Goal: Task Accomplishment & Management: Use online tool/utility

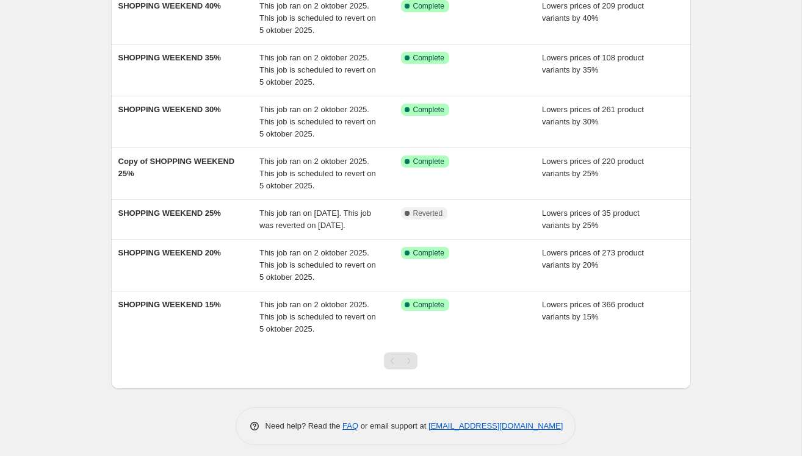
scroll to position [189, 0]
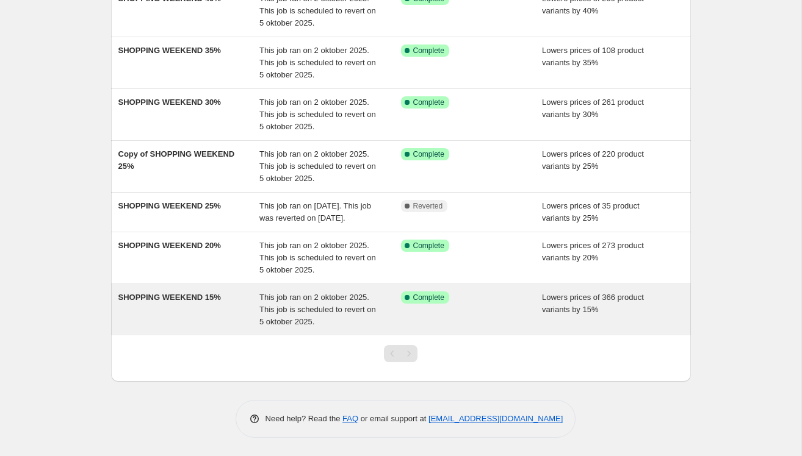
click at [208, 293] on span "SHOPPING WEEKEND 15%" at bounding box center [169, 297] width 103 height 9
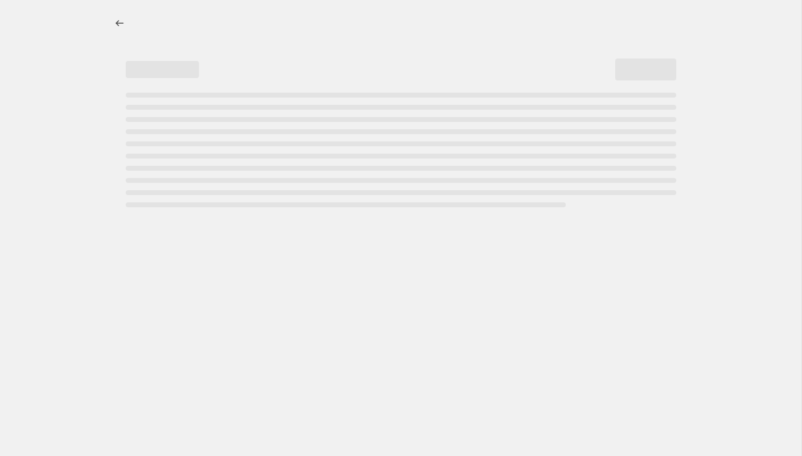
select select "percentage"
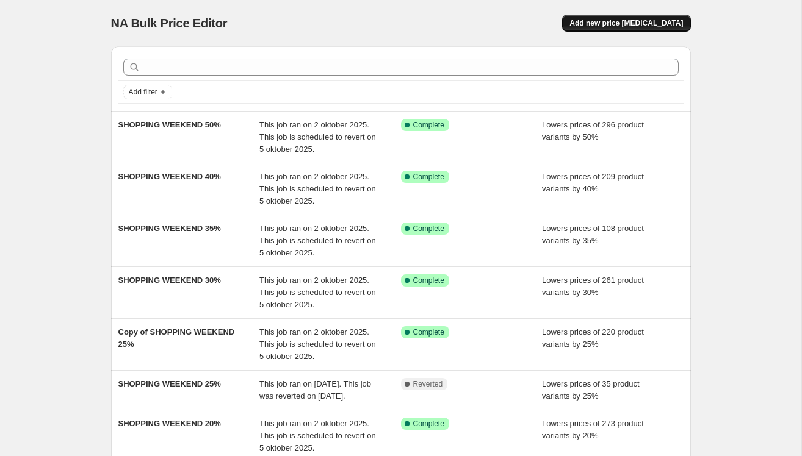
click at [617, 24] on span "Add new price change job" at bounding box center [625, 23] width 113 height 10
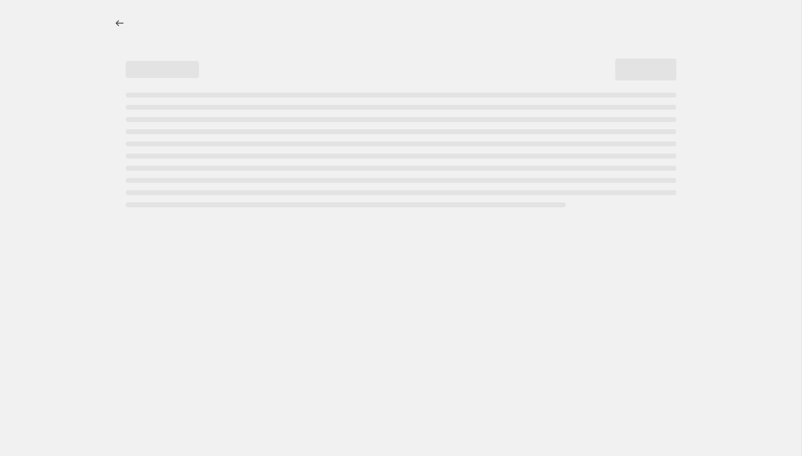
select select "percentage"
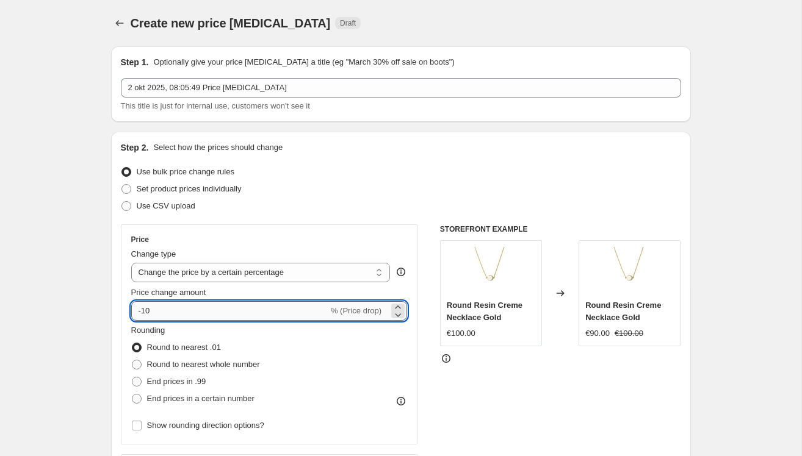
click at [185, 306] on input "-10" at bounding box center [229, 311] width 197 height 20
type input "-15"
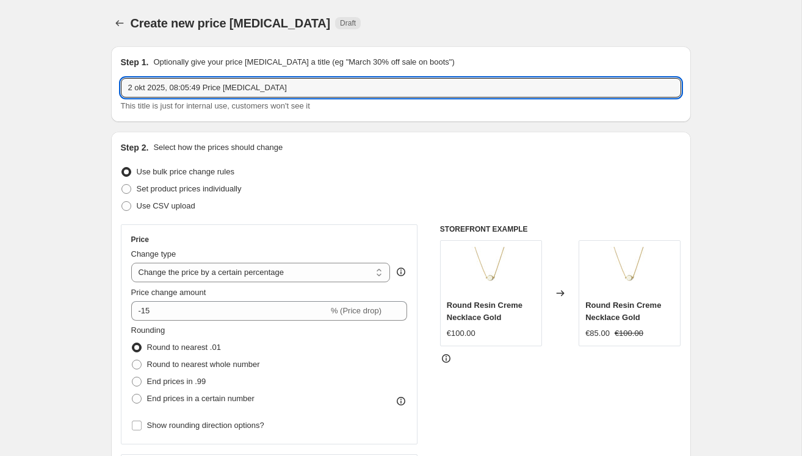
drag, startPoint x: 286, startPoint y: 85, endPoint x: 51, endPoint y: 85, distance: 235.5
type input "15%"
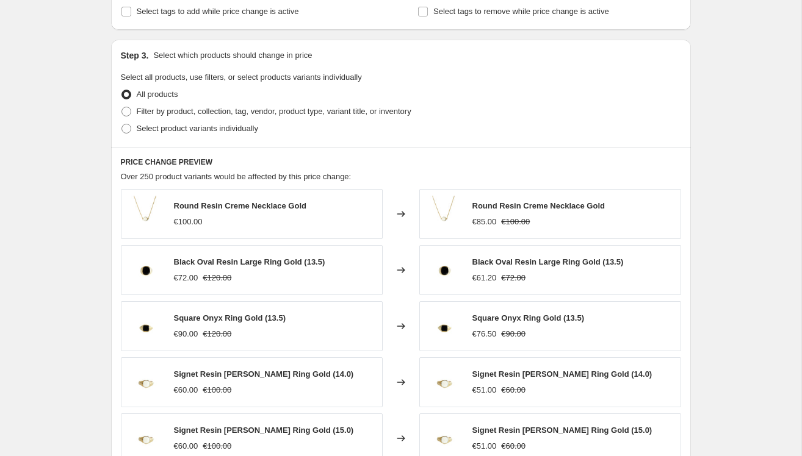
scroll to position [556, 0]
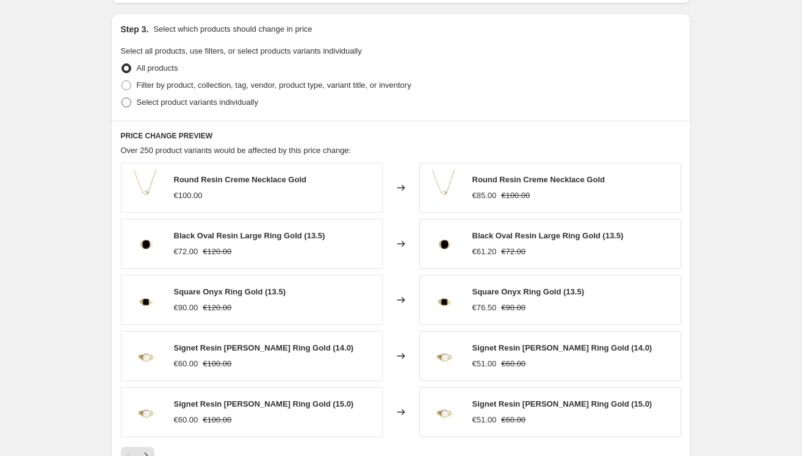
click at [160, 101] on span "Select product variants individually" at bounding box center [197, 102] width 121 height 9
click at [122, 98] on input "Select product variants individually" at bounding box center [121, 98] width 1 height 1
radio input "true"
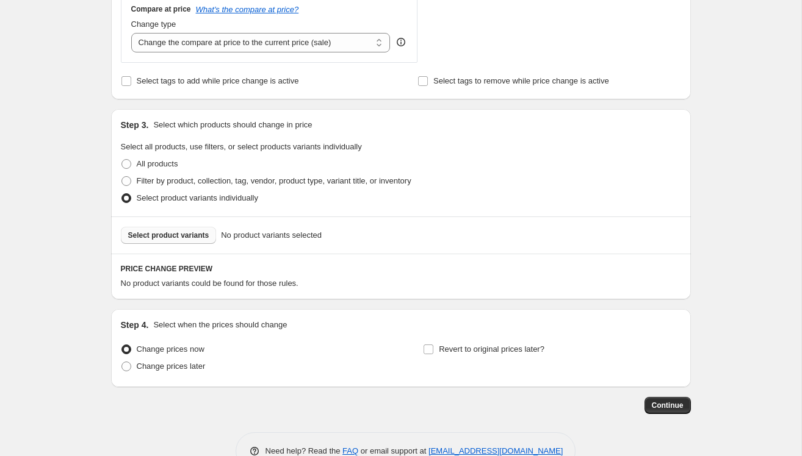
scroll to position [441, 0]
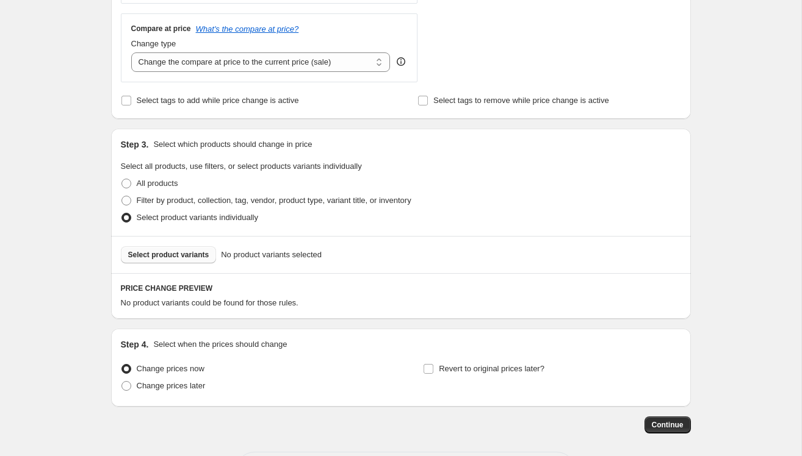
click at [184, 253] on span "Select product variants" at bounding box center [168, 255] width 81 height 10
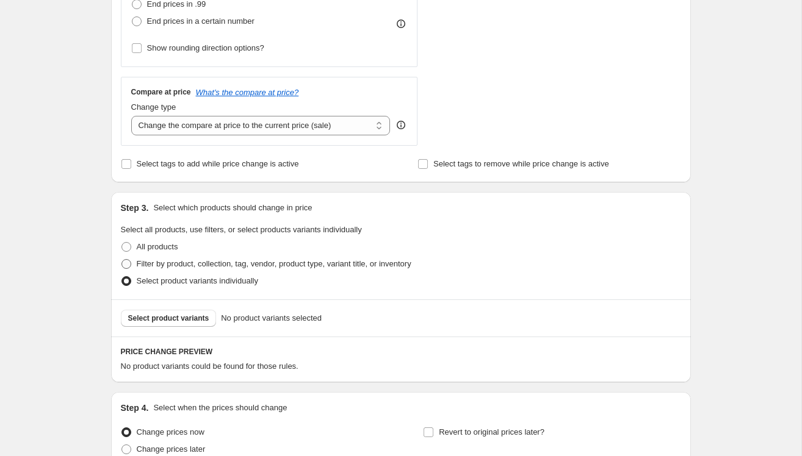
scroll to position [444, 0]
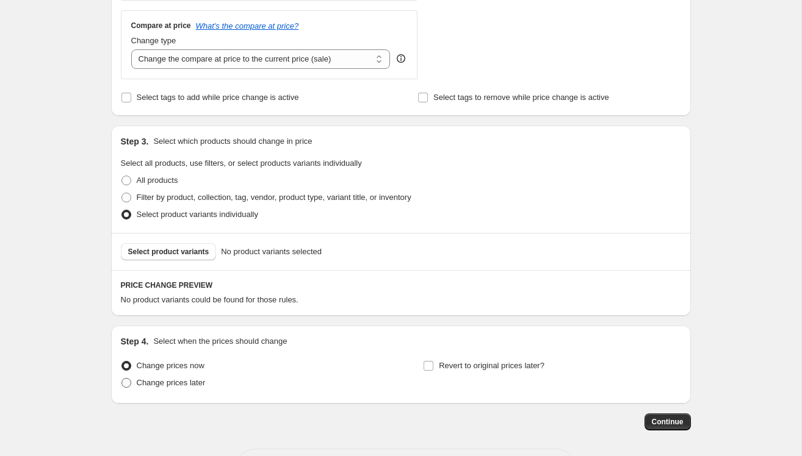
click at [149, 381] on span "Change prices later" at bounding box center [171, 382] width 69 height 9
click at [122, 379] on input "Change prices later" at bounding box center [121, 378] width 1 height 1
radio input "true"
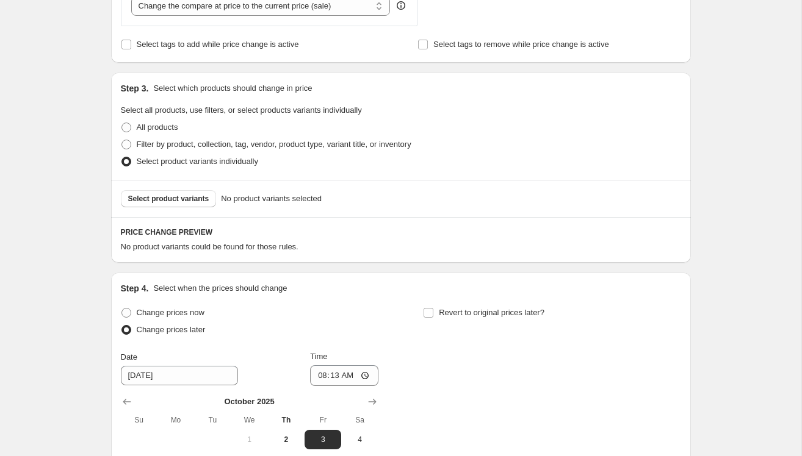
scroll to position [516, 0]
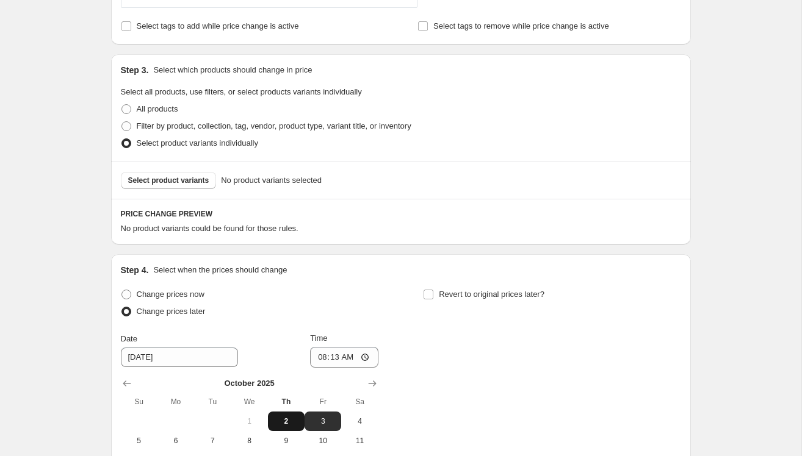
click at [286, 420] on span "2" at bounding box center [286, 422] width 27 height 10
type input "10/2/2025"
click at [362, 356] on input "08:13" at bounding box center [344, 357] width 68 height 21
type input "08:23"
click at [429, 291] on input "Revert to original prices later?" at bounding box center [428, 295] width 10 height 10
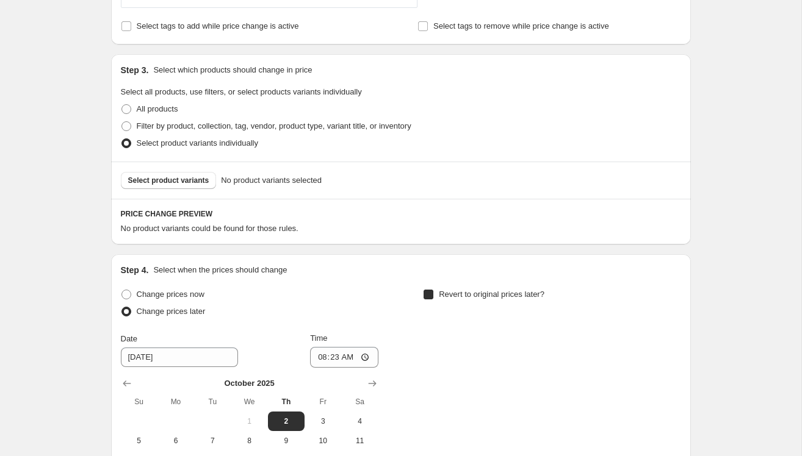
checkbox input "true"
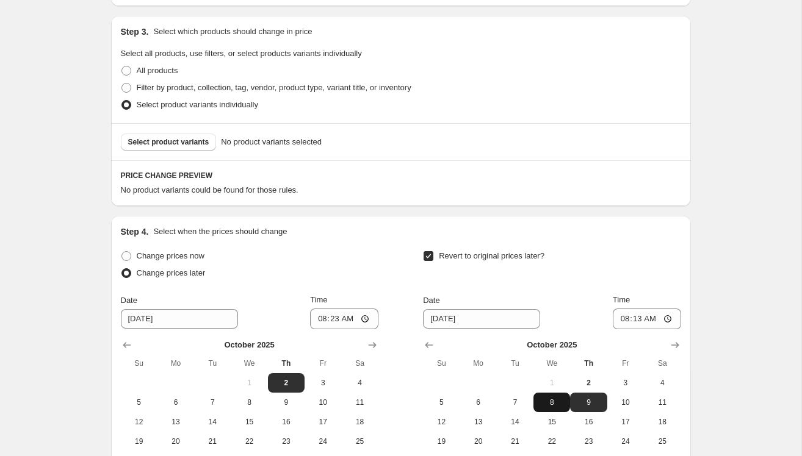
scroll to position [556, 0]
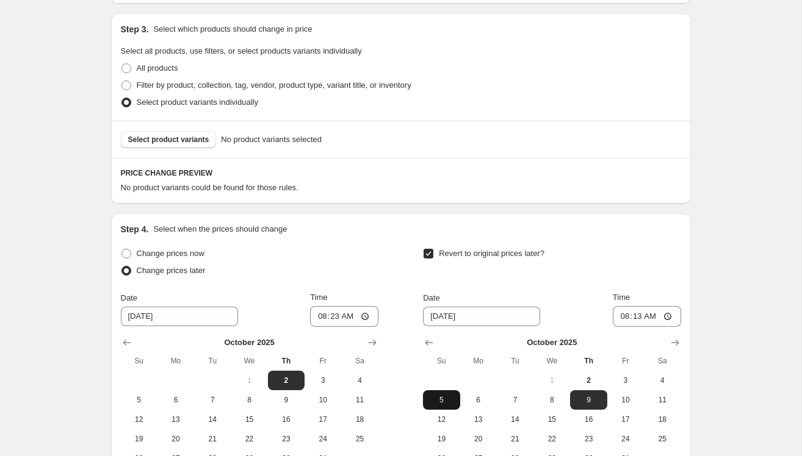
click at [445, 398] on span "5" at bounding box center [441, 400] width 27 height 10
type input "10/5/2025"
click at [643, 312] on input "08:13" at bounding box center [647, 316] width 68 height 21
type input "23:59"
click at [739, 304] on div "Create new price change job. This page is ready Create new price change job Dra…" at bounding box center [400, 23] width 801 height 1158
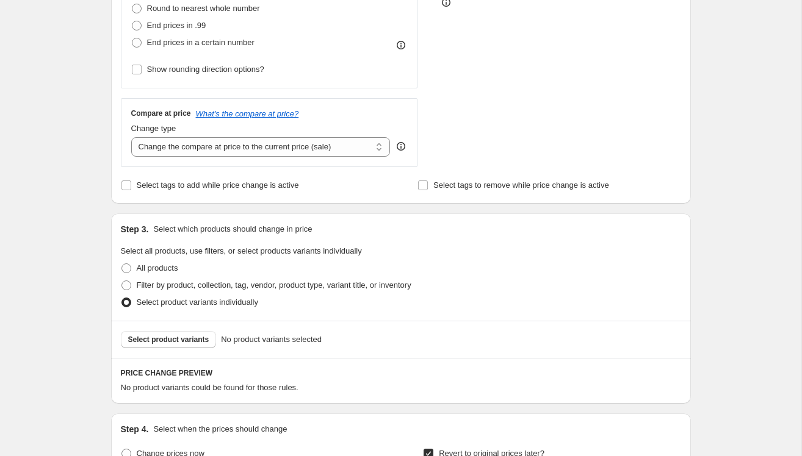
scroll to position [356, 0]
click at [174, 337] on span "Select product variants" at bounding box center [168, 341] width 81 height 10
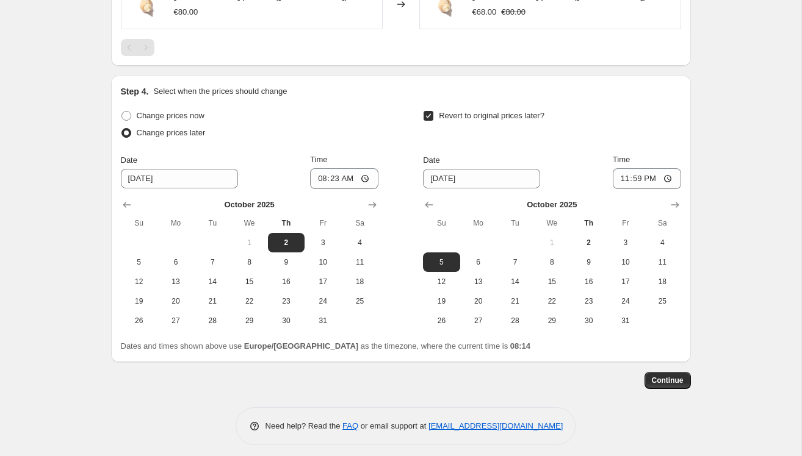
scroll to position [1007, 0]
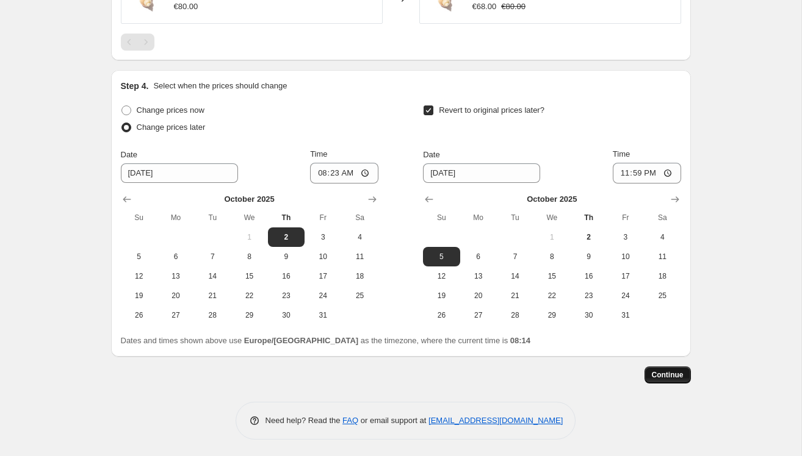
click at [674, 375] on span "Continue" at bounding box center [668, 375] width 32 height 10
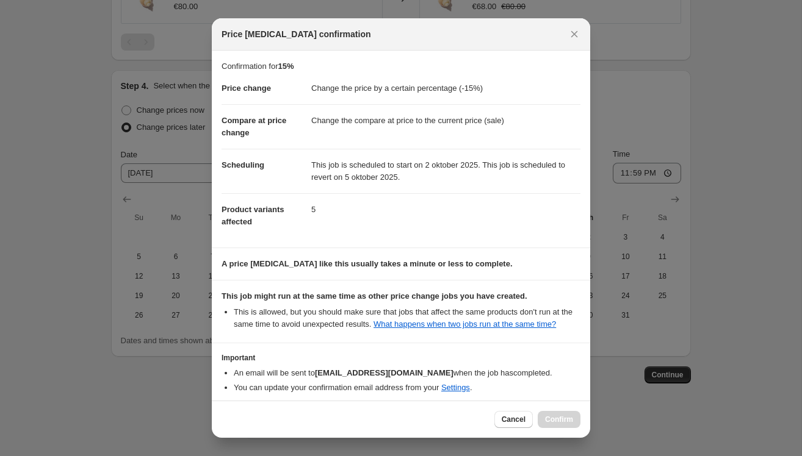
scroll to position [66, 0]
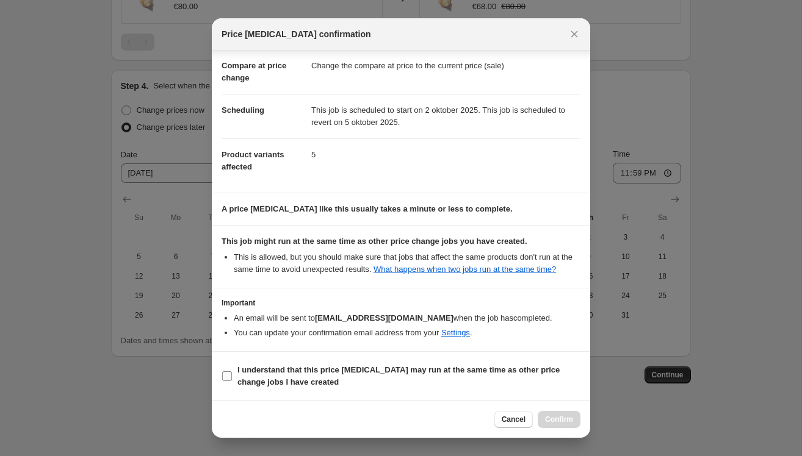
click at [238, 373] on b "I understand that this price change job may run at the same time as other price…" at bounding box center [398, 375] width 322 height 21
click at [232, 373] on input "I understand that this price change job may run at the same time as other price…" at bounding box center [227, 377] width 10 height 10
checkbox input "true"
click at [578, 417] on button "Confirm" at bounding box center [559, 419] width 43 height 17
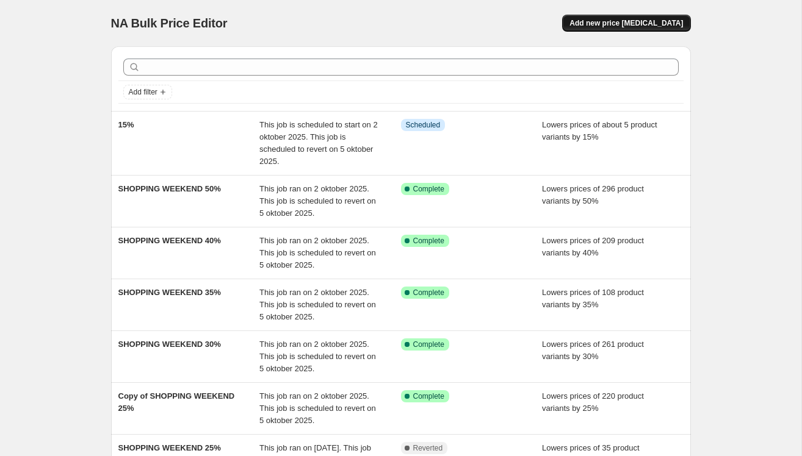
click at [628, 22] on span "Add new price change job" at bounding box center [625, 23] width 113 height 10
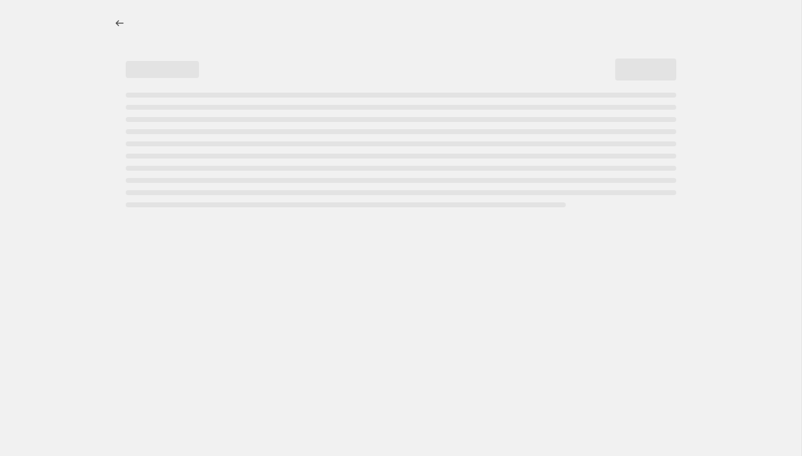
select select "percentage"
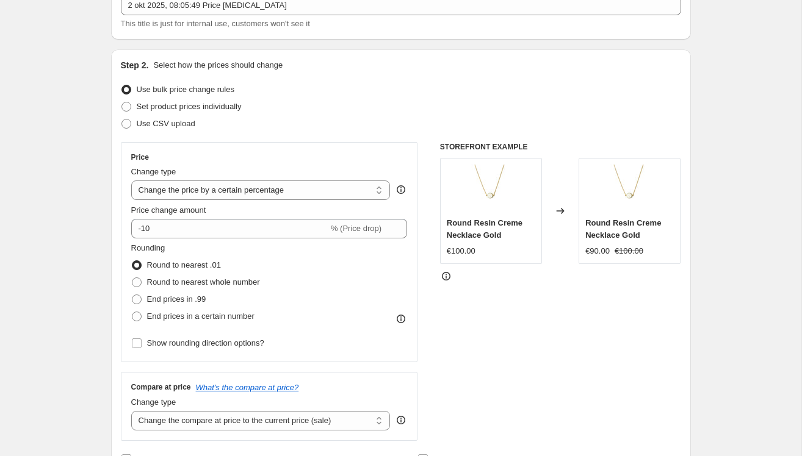
scroll to position [94, 0]
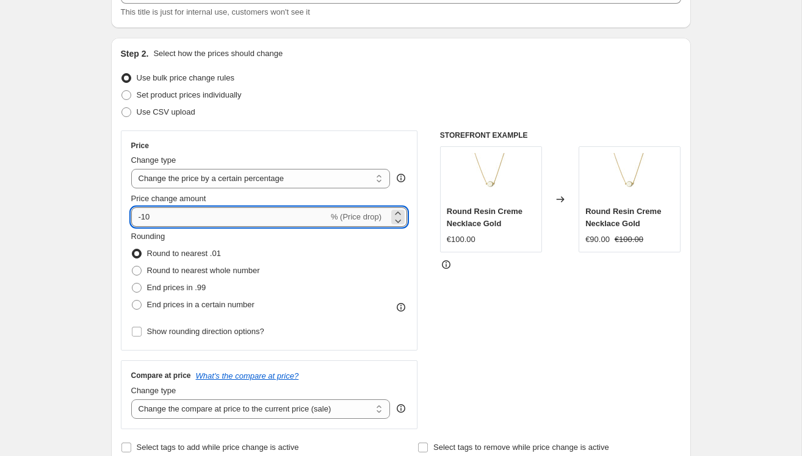
click at [216, 217] on input "-10" at bounding box center [229, 217] width 197 height 20
type input "-1"
type input "-30"
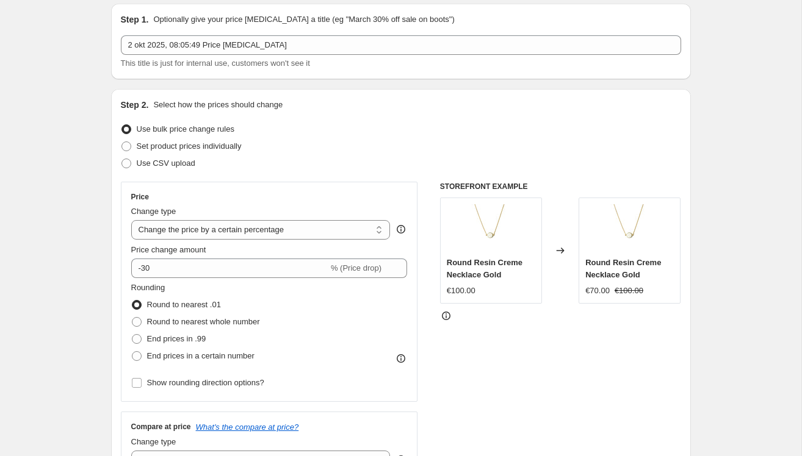
scroll to position [0, 0]
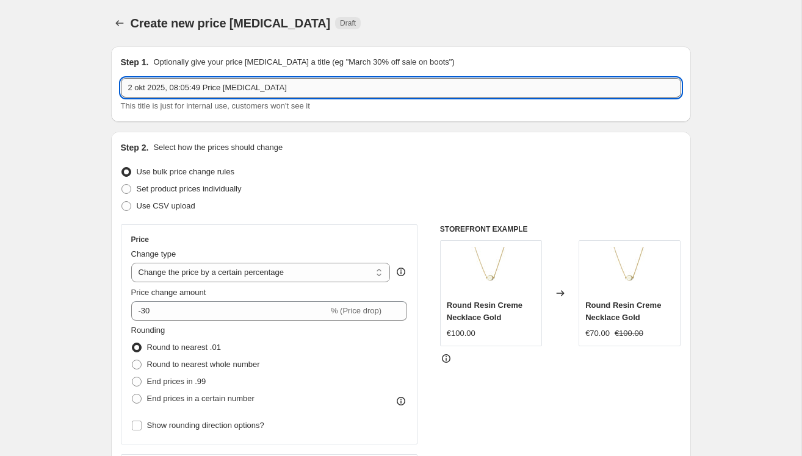
click at [161, 89] on input "2 okt 2025, 08:05:49 Price change job" at bounding box center [401, 88] width 560 height 20
drag, startPoint x: 298, startPoint y: 86, endPoint x: -15, endPoint y: 65, distance: 313.7
click at [0, 65] on html "Home Settings Plans Skip to content Create new price change job. This page is r…" at bounding box center [401, 228] width 802 height 456
type input "30%"
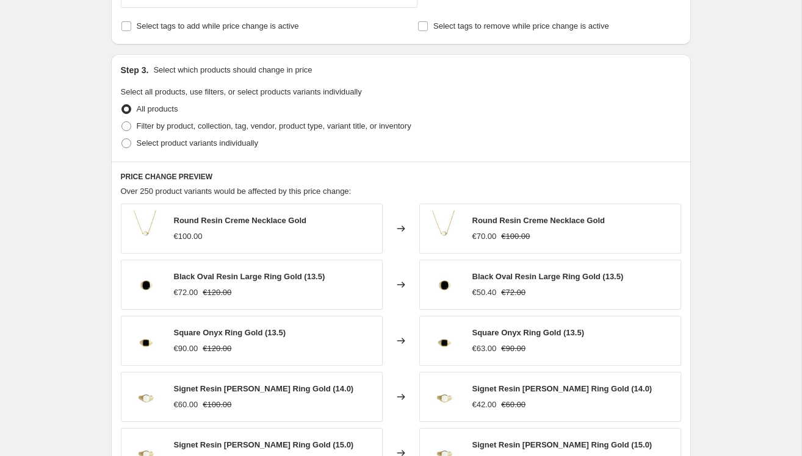
scroll to position [386, 0]
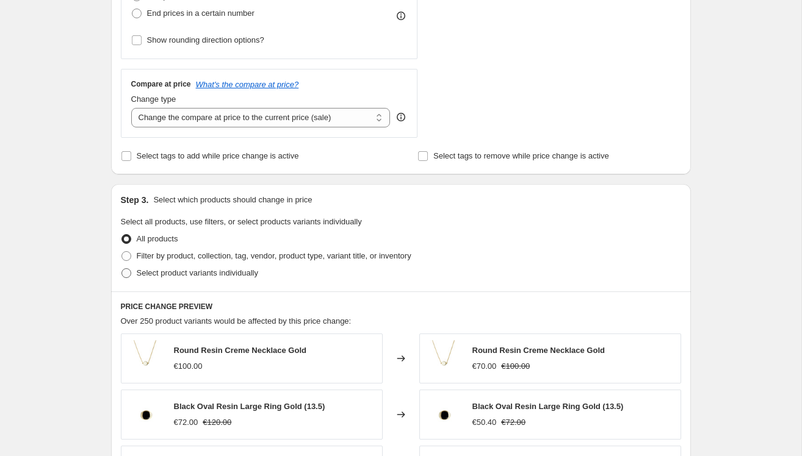
click at [133, 273] on label "Select product variants individually" at bounding box center [189, 273] width 137 height 17
click at [122, 269] on input "Select product variants individually" at bounding box center [121, 268] width 1 height 1
radio input "true"
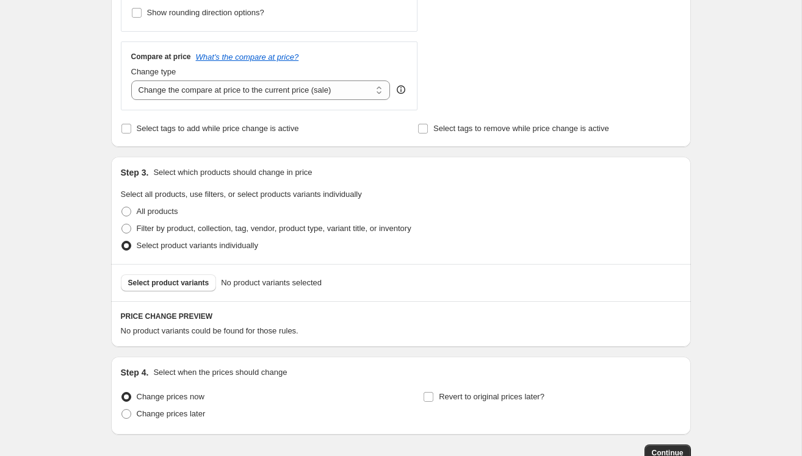
scroll to position [492, 0]
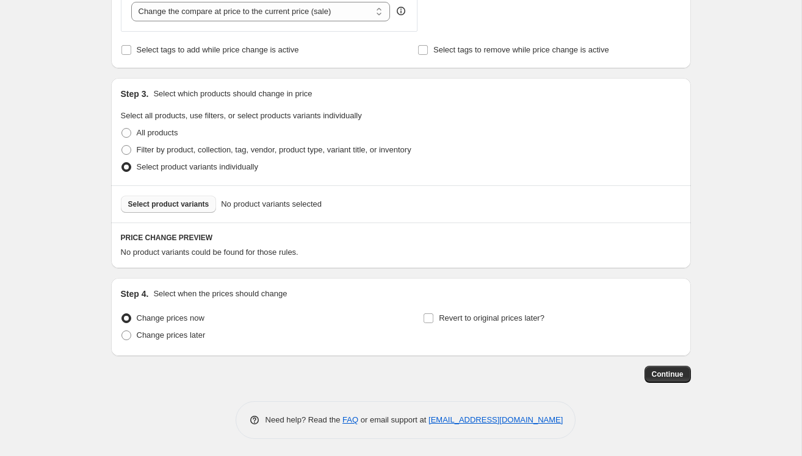
click at [188, 203] on span "Select product variants" at bounding box center [168, 205] width 81 height 10
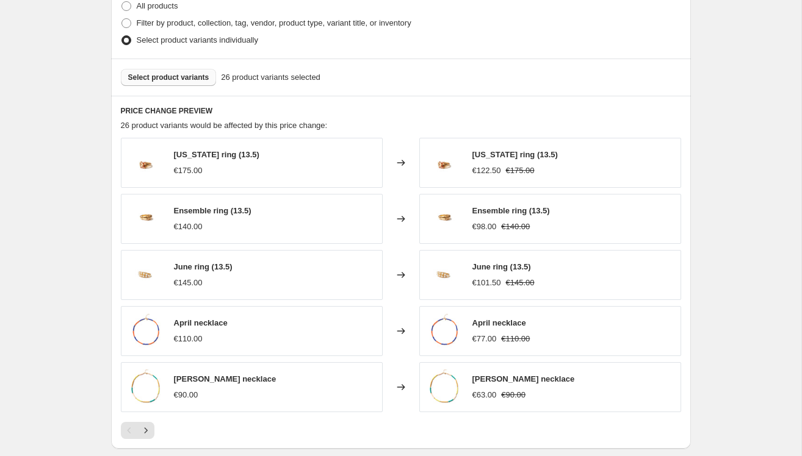
scroll to position [799, 0]
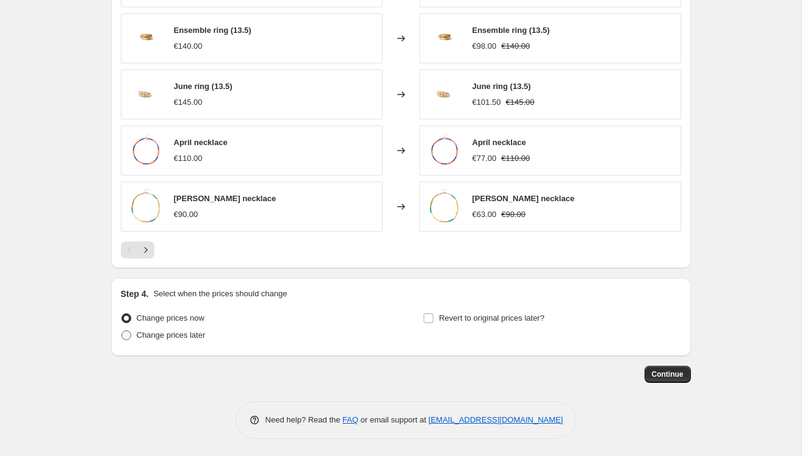
click at [140, 333] on span "Change prices later" at bounding box center [171, 335] width 69 height 9
click at [122, 331] on input "Change prices later" at bounding box center [121, 331] width 1 height 1
radio input "true"
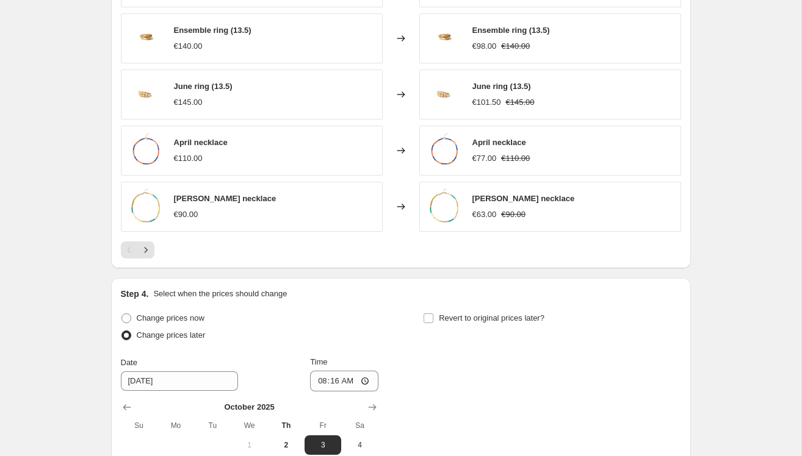
scroll to position [869, 0]
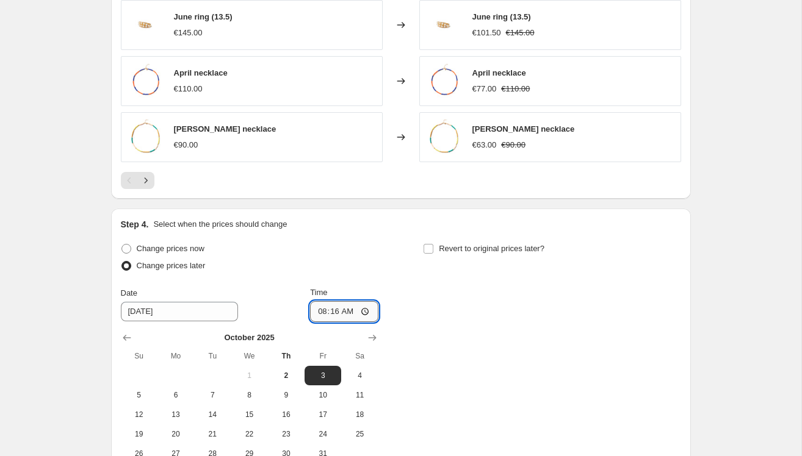
click at [354, 312] on input "08:16" at bounding box center [344, 311] width 68 height 21
click at [281, 371] on span "2" at bounding box center [286, 376] width 27 height 10
type input "10/2/2025"
click at [349, 309] on input "08:16" at bounding box center [344, 311] width 68 height 21
type input "08:20"
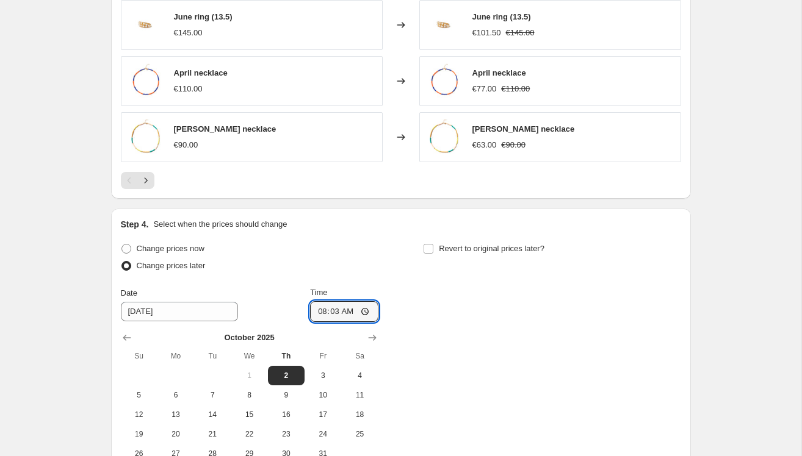
type input "08:30"
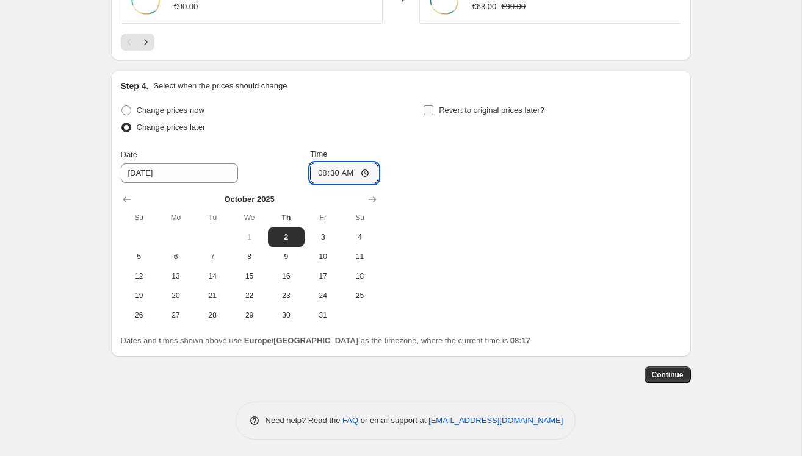
click at [430, 111] on input "Revert to original prices later?" at bounding box center [428, 111] width 10 height 10
checkbox input "true"
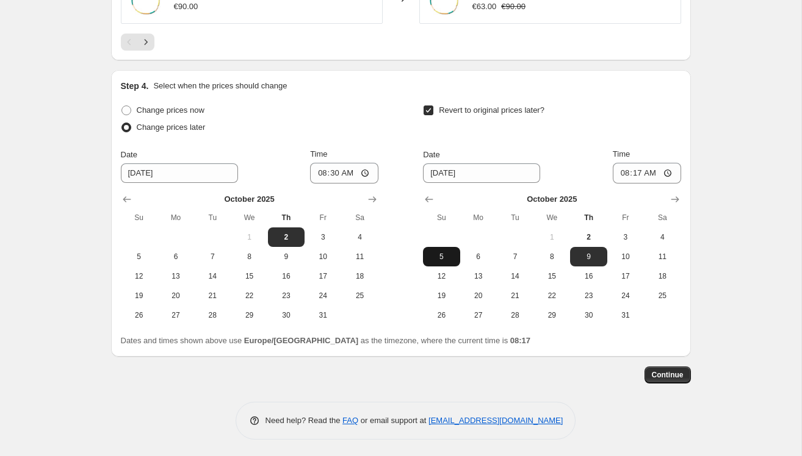
click at [445, 256] on span "5" at bounding box center [441, 257] width 27 height 10
type input "10/5/2025"
click at [637, 176] on input "08:17" at bounding box center [647, 173] width 68 height 21
type input "23:50"
click at [658, 176] on input "23:50" at bounding box center [647, 173] width 68 height 21
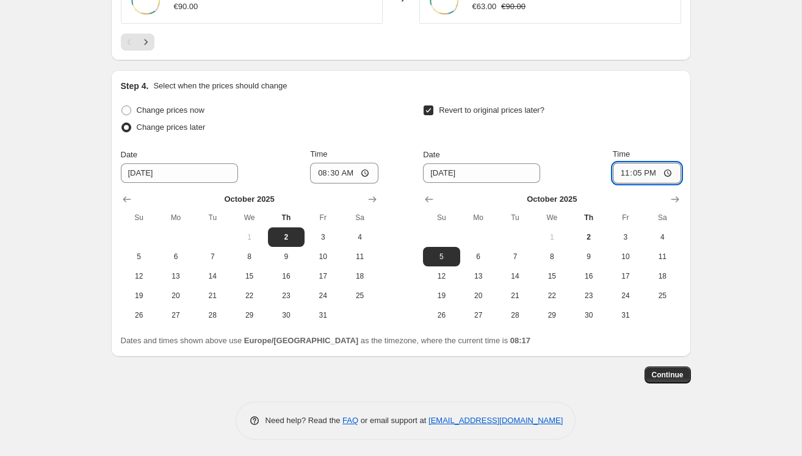
type input "23:59"
click at [664, 373] on span "Continue" at bounding box center [668, 375] width 32 height 10
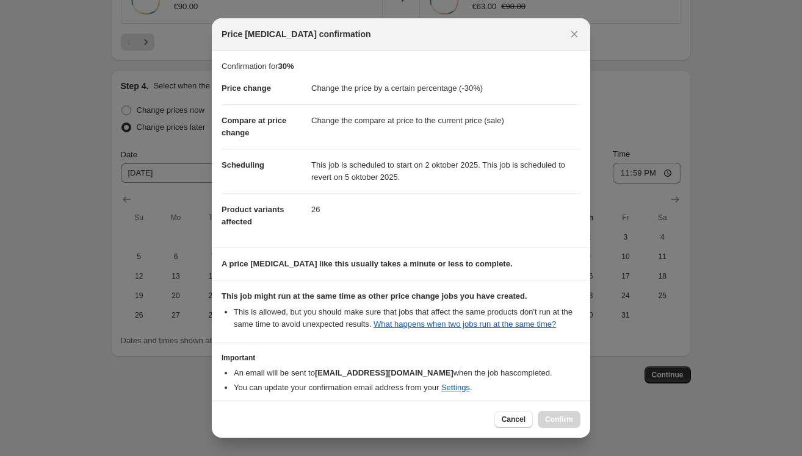
scroll to position [66, 0]
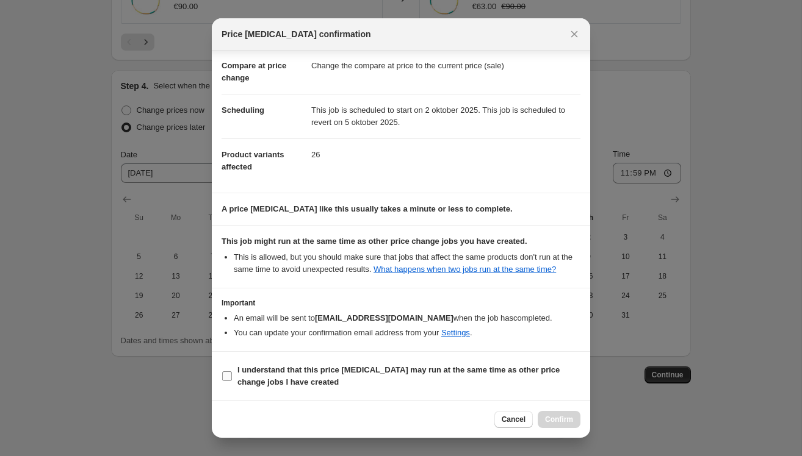
click at [234, 374] on label "I understand that this price change job may run at the same time as other price…" at bounding box center [400, 376] width 359 height 29
click at [232, 374] on input "I understand that this price change job may run at the same time as other price…" at bounding box center [227, 377] width 10 height 10
checkbox input "true"
click at [550, 420] on span "Confirm" at bounding box center [559, 420] width 28 height 10
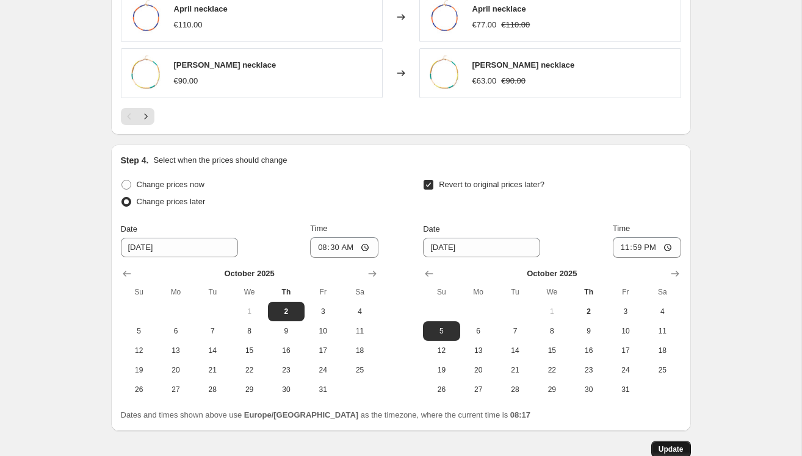
click at [672, 443] on button "Update" at bounding box center [671, 449] width 40 height 17
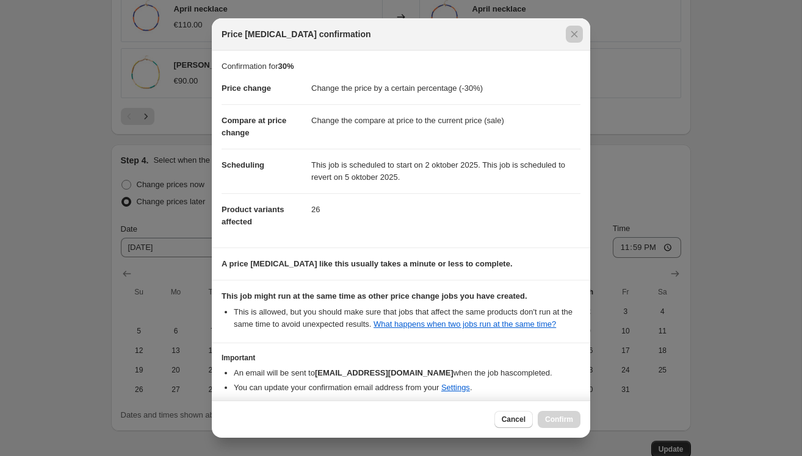
click at [734, 193] on div at bounding box center [401, 228] width 802 height 456
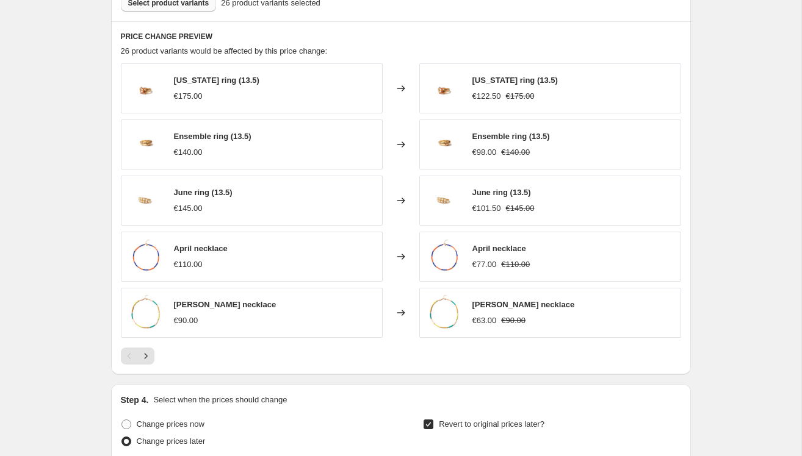
scroll to position [664, 0]
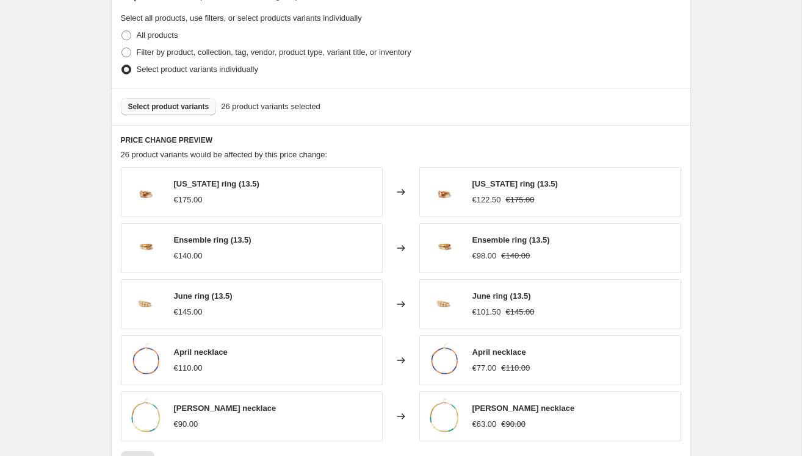
click at [149, 102] on span "Select product variants" at bounding box center [168, 107] width 81 height 10
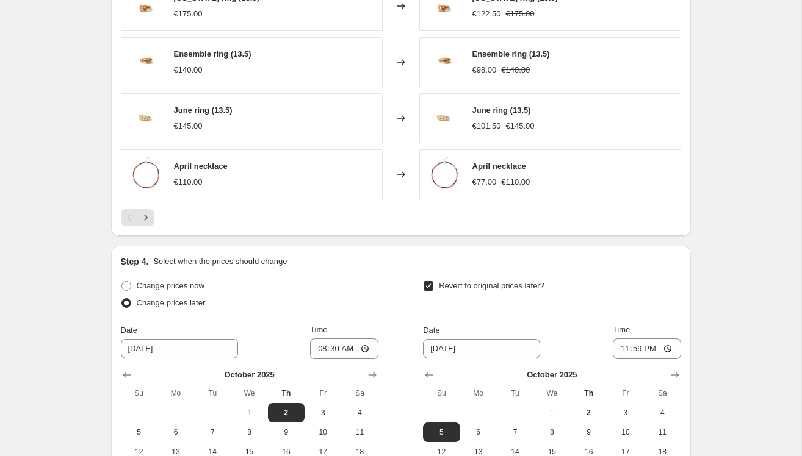
scroll to position [1082, 0]
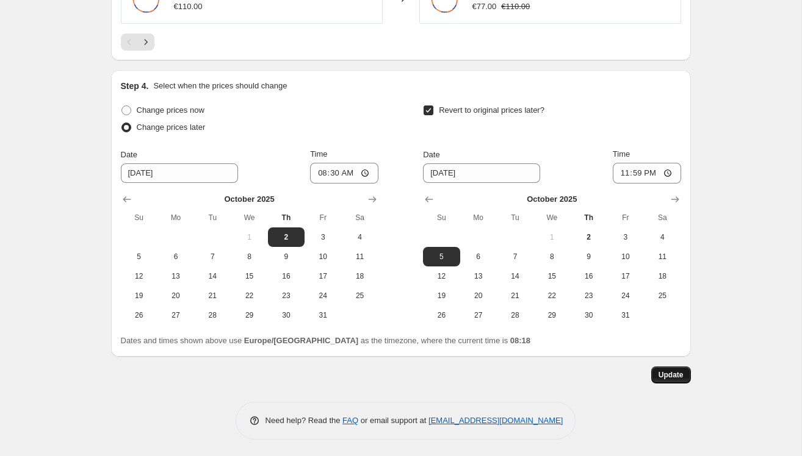
click at [674, 373] on span "Update" at bounding box center [670, 375] width 25 height 10
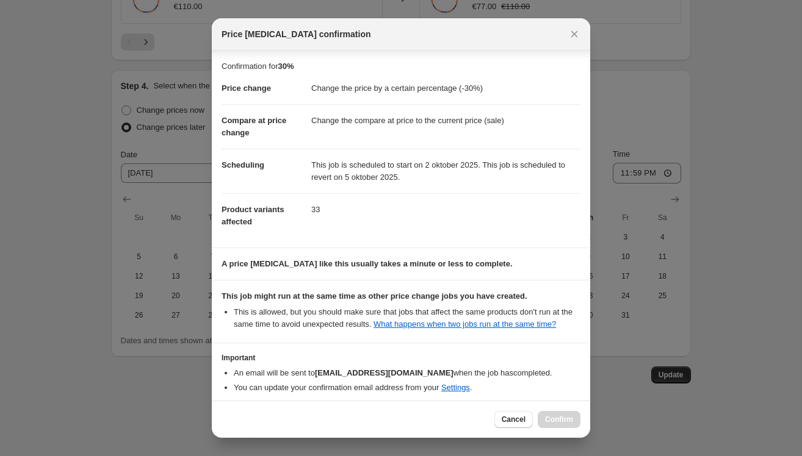
scroll to position [66, 0]
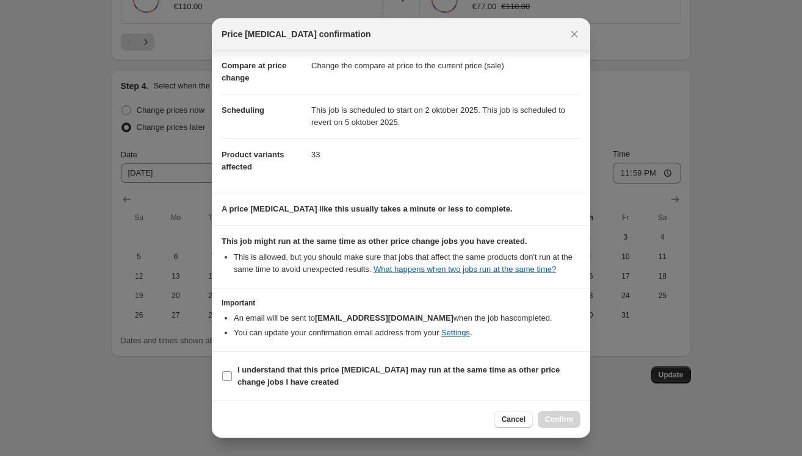
click at [235, 376] on label "I understand that this price change job may run at the same time as other price…" at bounding box center [400, 376] width 359 height 29
click at [232, 376] on input "I understand that this price change job may run at the same time as other price…" at bounding box center [227, 377] width 10 height 10
checkbox input "true"
click at [567, 420] on span "Confirm" at bounding box center [559, 420] width 28 height 10
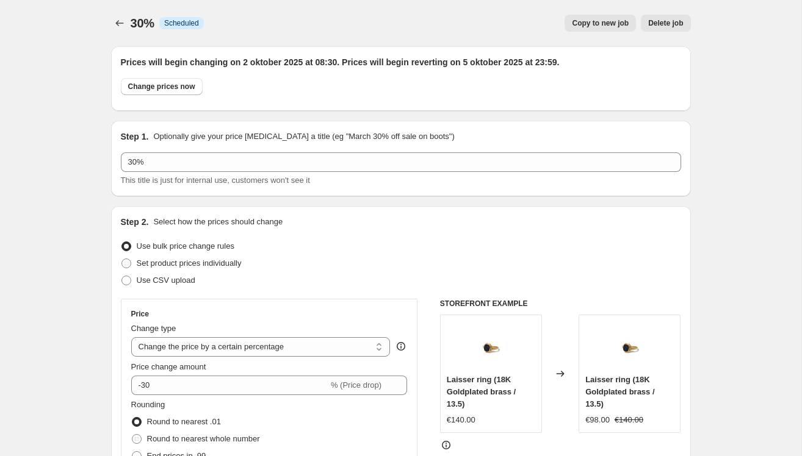
scroll to position [1082, 0]
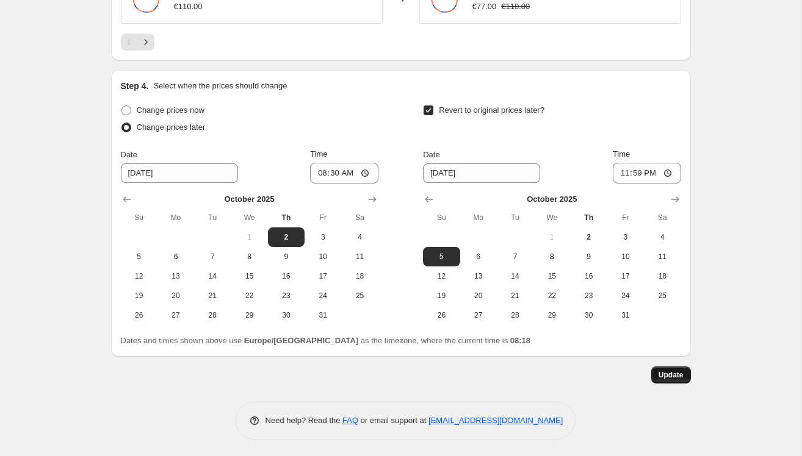
click at [660, 373] on span "Update" at bounding box center [670, 375] width 25 height 10
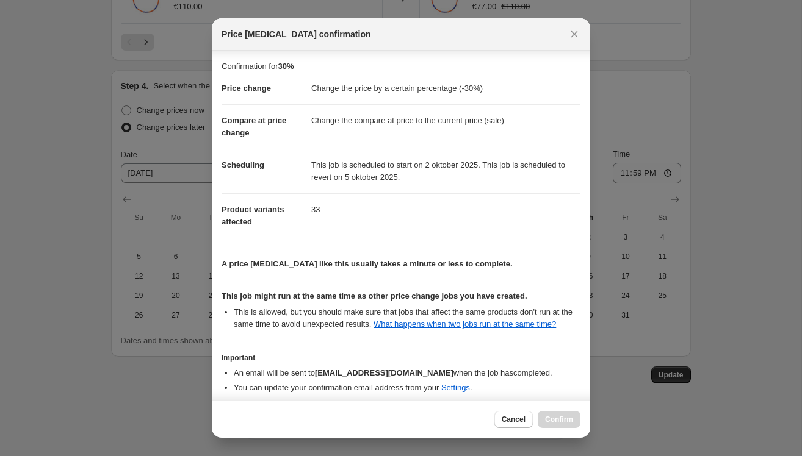
scroll to position [66, 0]
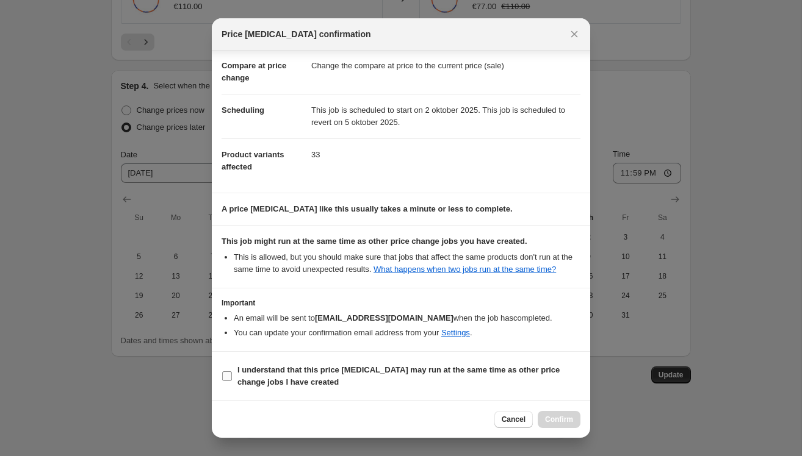
click at [224, 380] on input "I understand that this price change job may run at the same time as other price…" at bounding box center [227, 377] width 10 height 10
checkbox input "true"
click at [561, 419] on span "Confirm" at bounding box center [559, 420] width 28 height 10
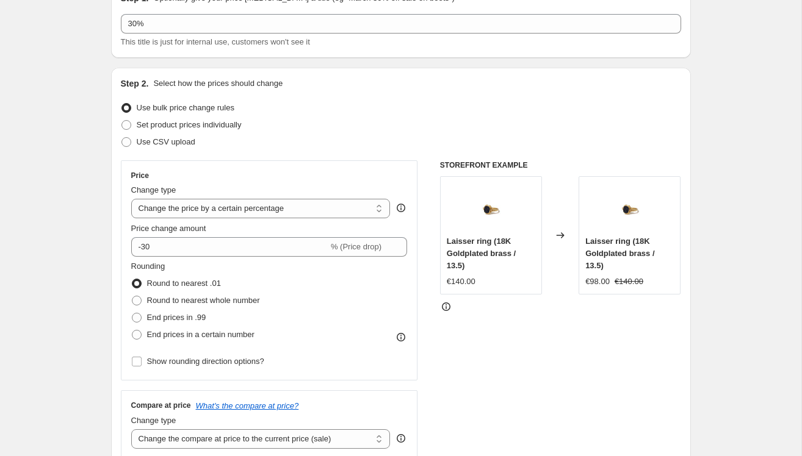
scroll to position [444, 0]
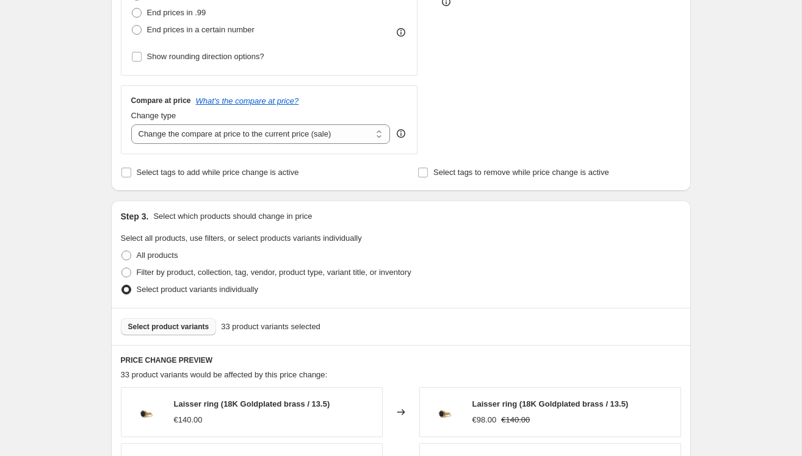
click at [182, 328] on span "Select product variants" at bounding box center [168, 327] width 81 height 10
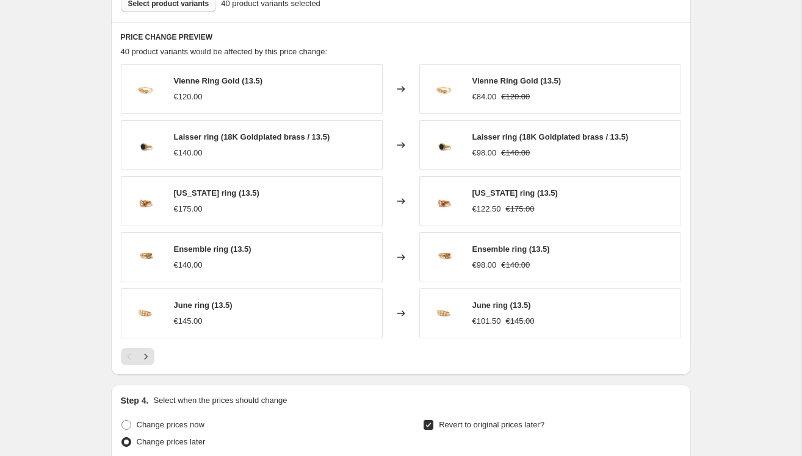
scroll to position [1082, 0]
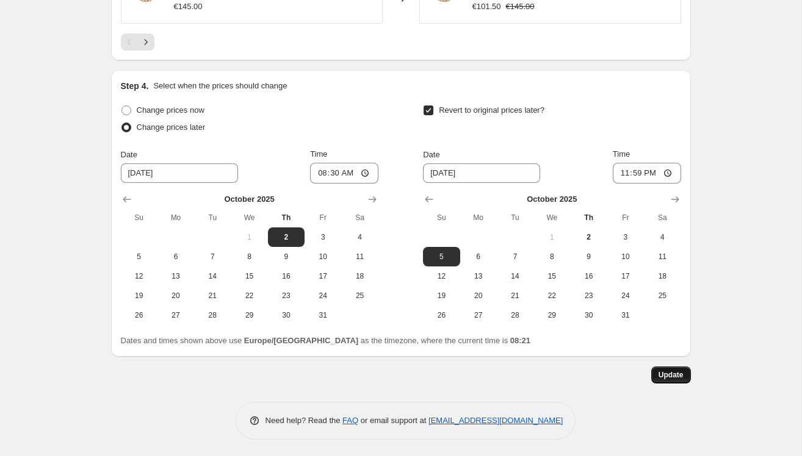
click at [667, 375] on span "Update" at bounding box center [670, 375] width 25 height 10
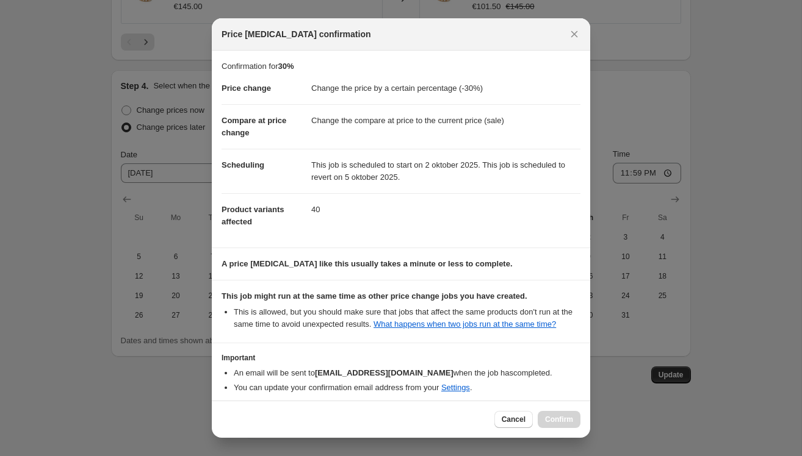
scroll to position [66, 0]
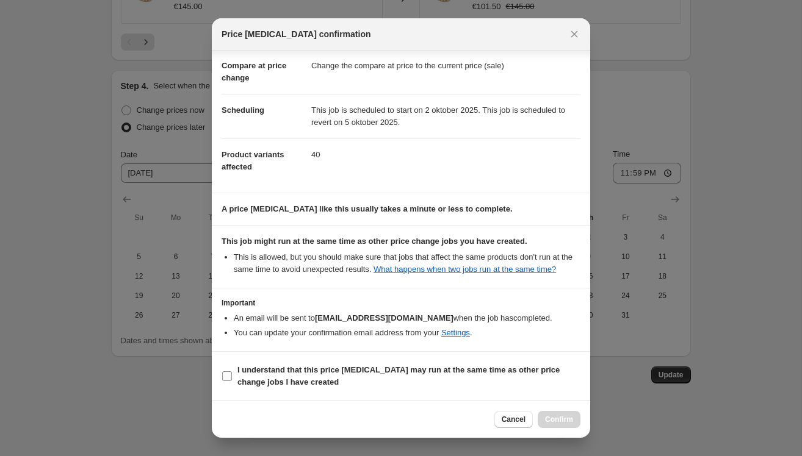
click at [246, 372] on b "I understand that this price change job may run at the same time as other price…" at bounding box center [398, 375] width 322 height 21
click at [232, 372] on input "I understand that this price change job may run at the same time as other price…" at bounding box center [227, 377] width 10 height 10
checkbox input "true"
click at [544, 419] on button "Confirm" at bounding box center [559, 419] width 43 height 17
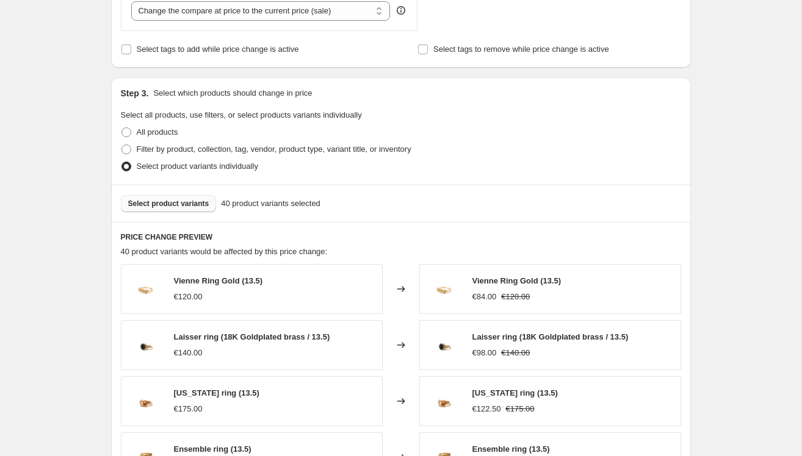
scroll to position [566, 0]
click at [165, 202] on span "Select product variants" at bounding box center [168, 205] width 81 height 10
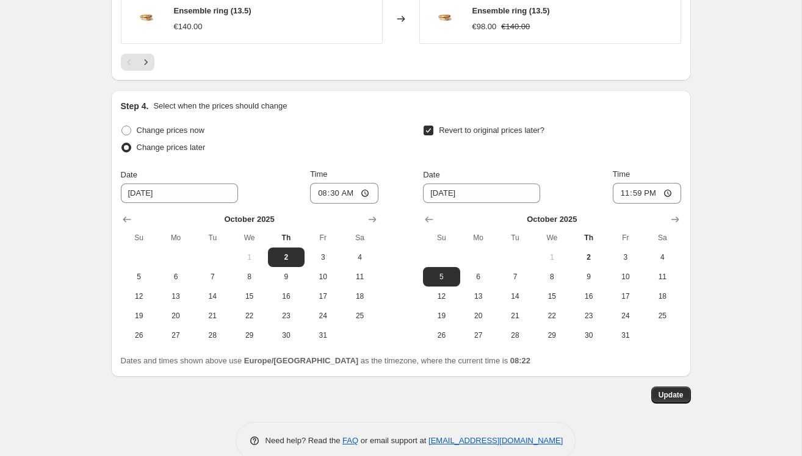
scroll to position [1082, 0]
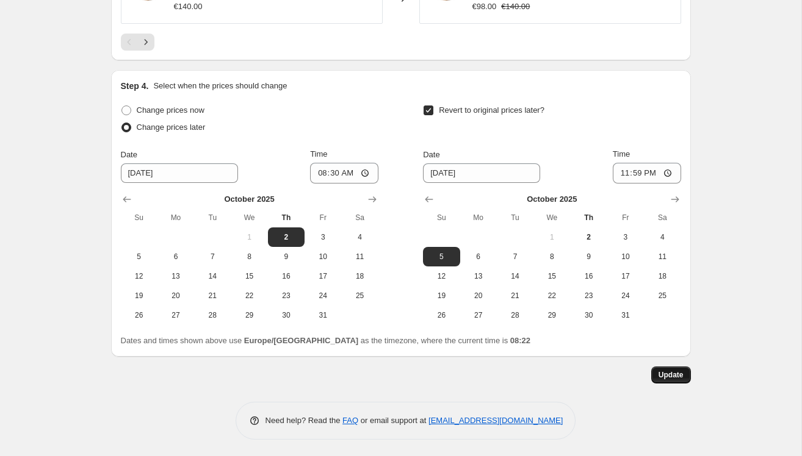
click at [673, 375] on span "Update" at bounding box center [670, 375] width 25 height 10
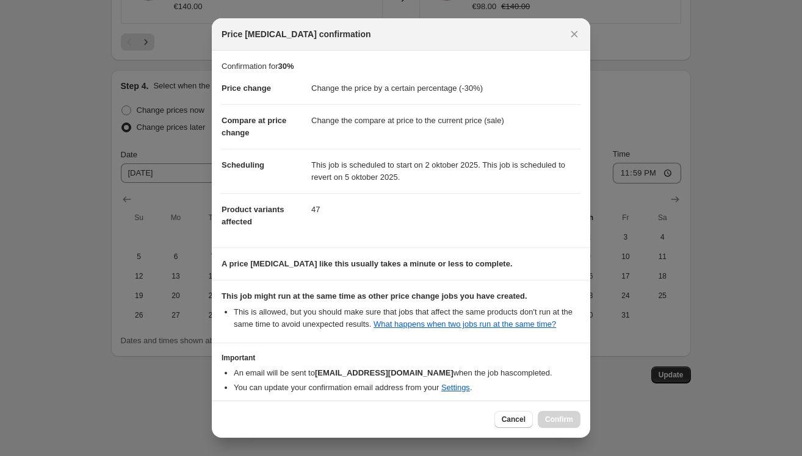
scroll to position [66, 0]
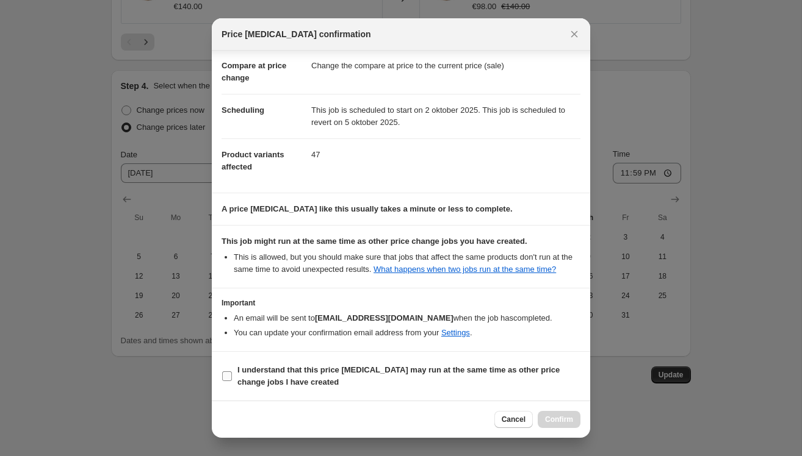
click at [248, 372] on b "I understand that this price change job may run at the same time as other price…" at bounding box center [398, 375] width 322 height 21
click at [232, 372] on input "I understand that this price change job may run at the same time as other price…" at bounding box center [227, 377] width 10 height 10
checkbox input "true"
click at [570, 424] on span "Confirm" at bounding box center [559, 420] width 28 height 10
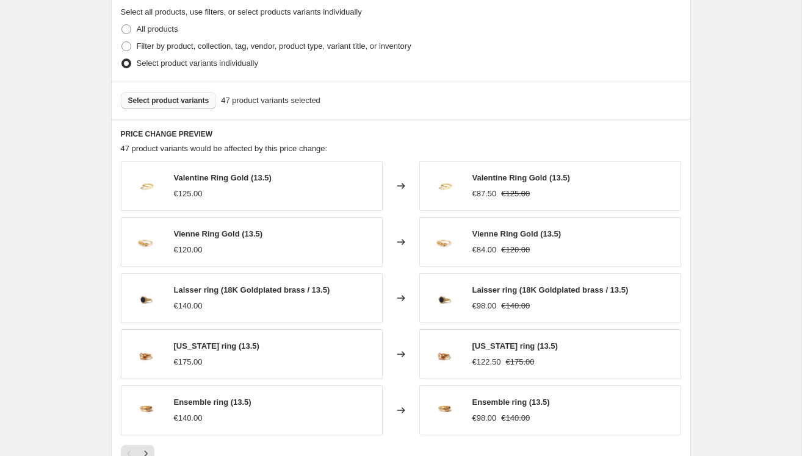
scroll to position [669, 0]
click at [194, 103] on span "Select product variants" at bounding box center [168, 102] width 81 height 10
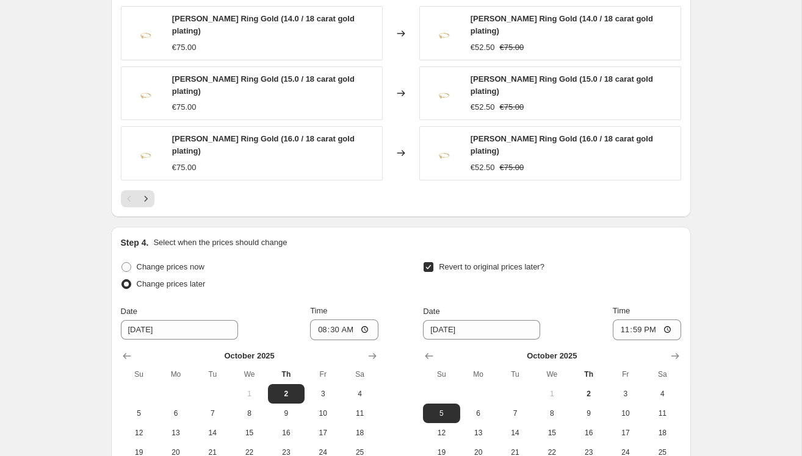
scroll to position [1082, 0]
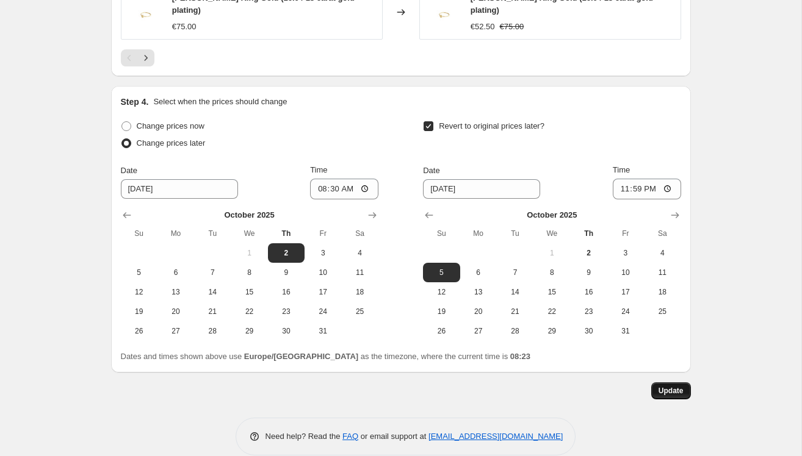
click at [669, 386] on span "Update" at bounding box center [670, 391] width 25 height 10
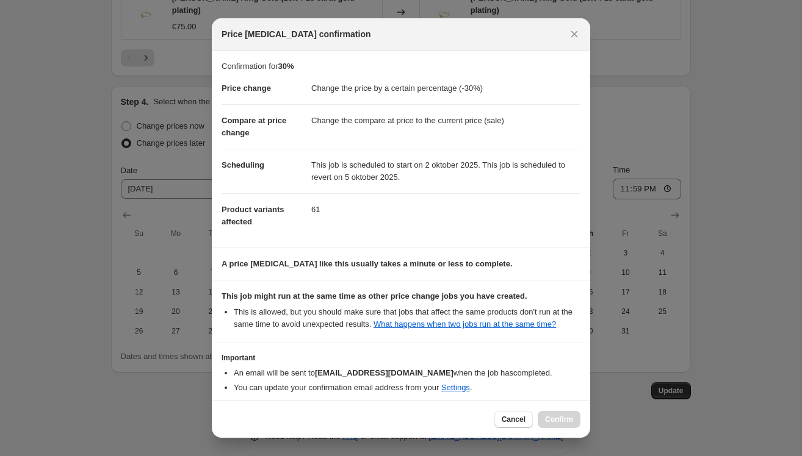
scroll to position [66, 0]
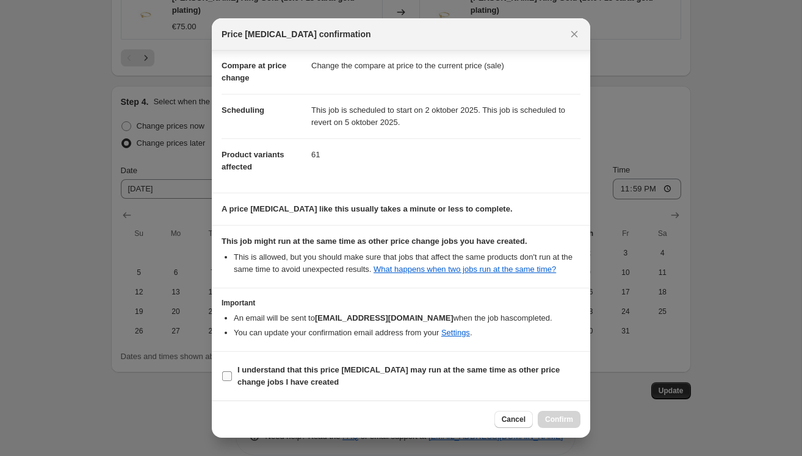
click at [245, 372] on b "I understand that this price change job may run at the same time as other price…" at bounding box center [398, 375] width 322 height 21
click at [232, 372] on input "I understand that this price change job may run at the same time as other price…" at bounding box center [227, 377] width 10 height 10
checkbox input "true"
click at [564, 422] on span "Confirm" at bounding box center [559, 420] width 28 height 10
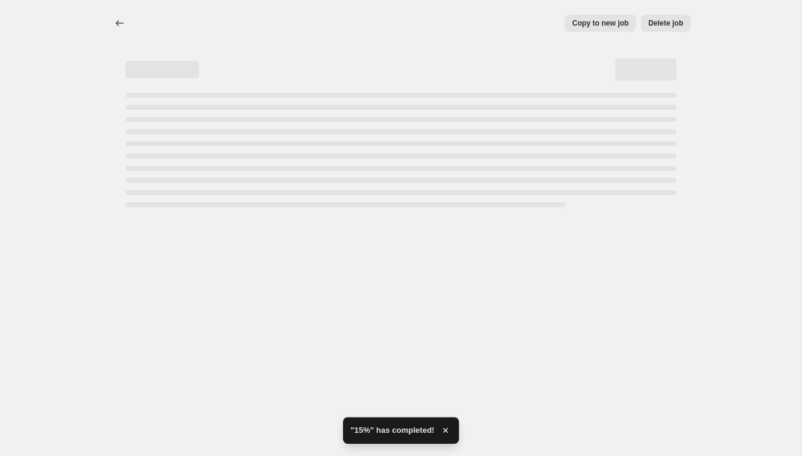
scroll to position [0, 0]
select select "percentage"
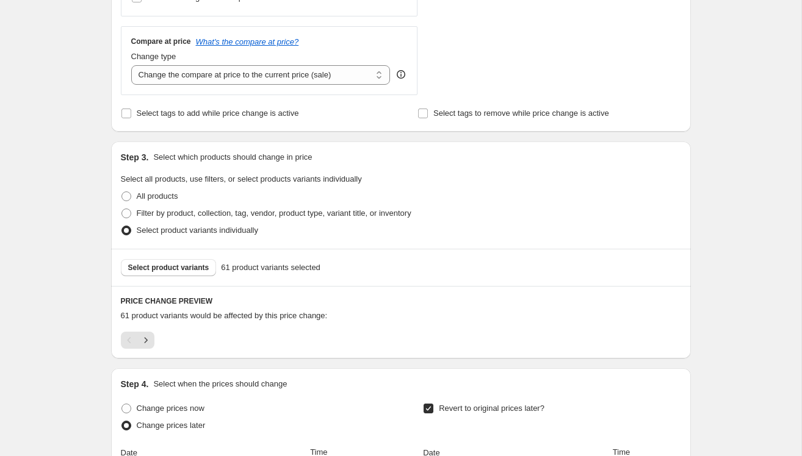
scroll to position [506, 0]
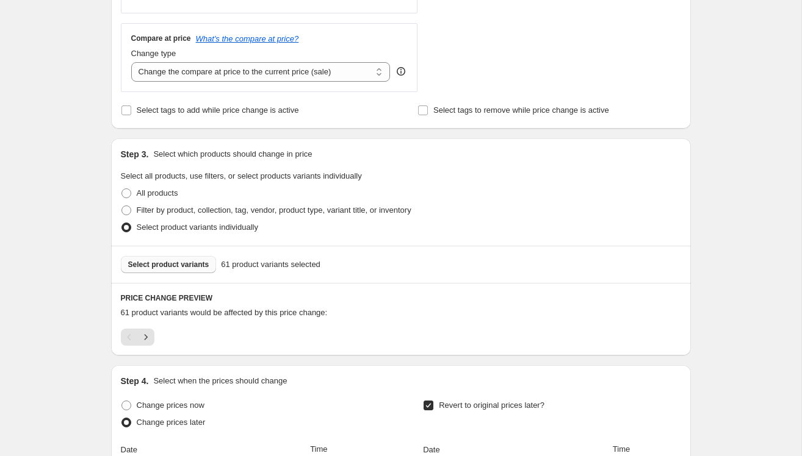
click at [169, 262] on span "Select product variants" at bounding box center [168, 265] width 81 height 10
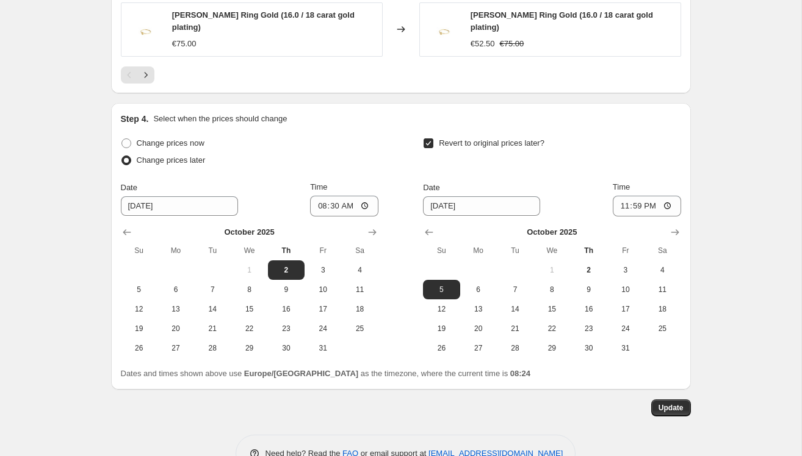
scroll to position [1082, 0]
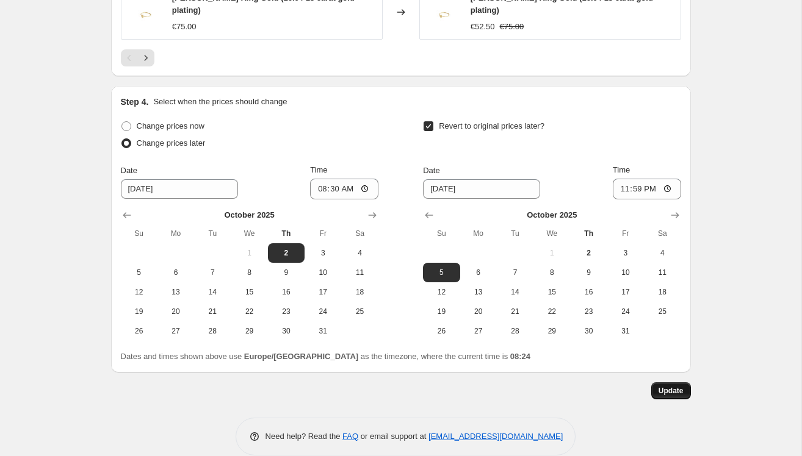
click at [677, 386] on span "Update" at bounding box center [670, 391] width 25 height 10
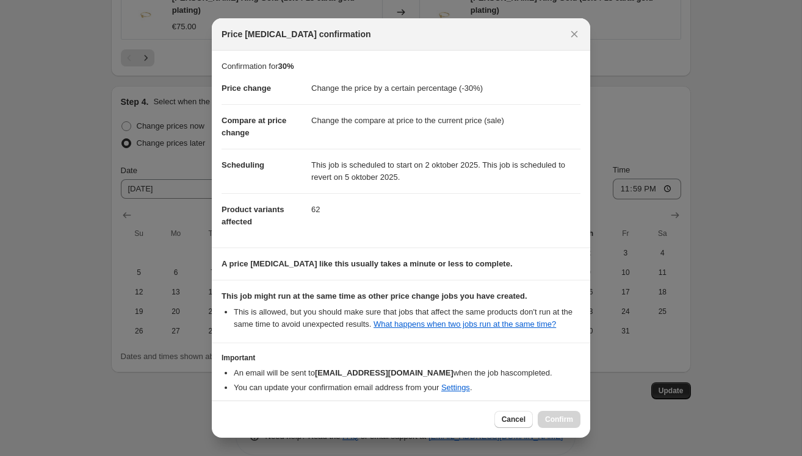
scroll to position [66, 0]
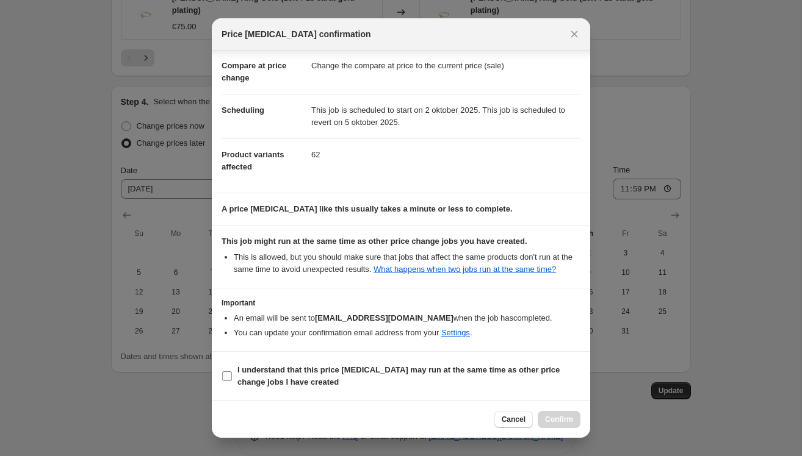
click at [235, 376] on label "I understand that this price change job may run at the same time as other price…" at bounding box center [400, 376] width 359 height 29
click at [232, 376] on input "I understand that this price change job may run at the same time as other price…" at bounding box center [227, 377] width 10 height 10
checkbox input "true"
click at [563, 417] on span "Confirm" at bounding box center [559, 420] width 28 height 10
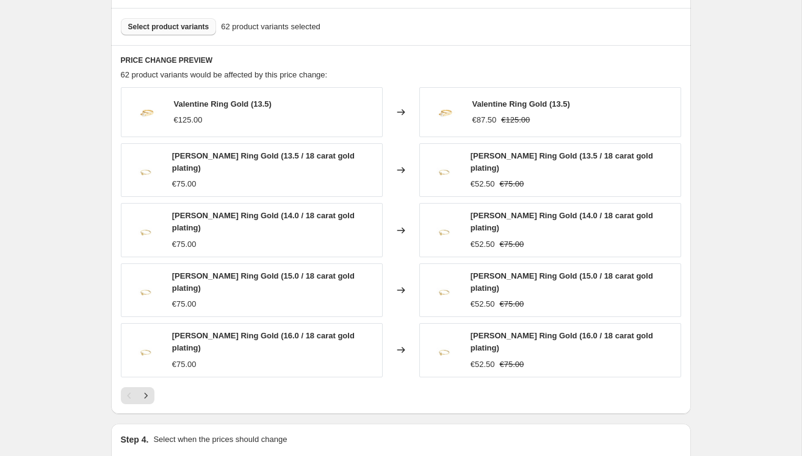
scroll to position [566, 0]
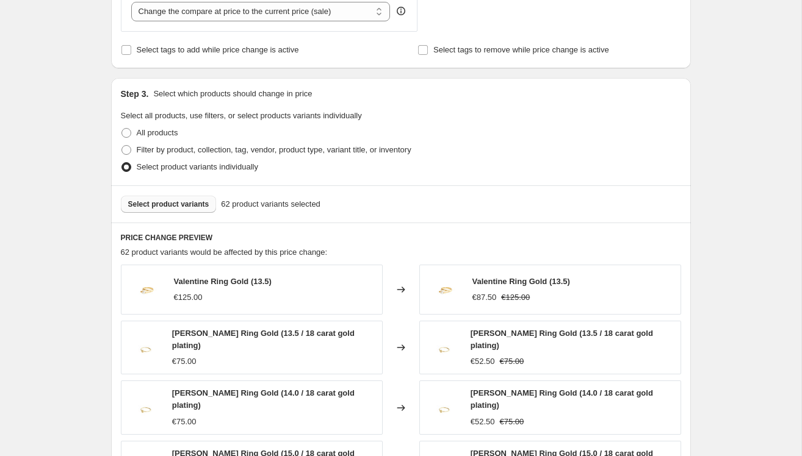
click at [194, 204] on span "Select product variants" at bounding box center [168, 205] width 81 height 10
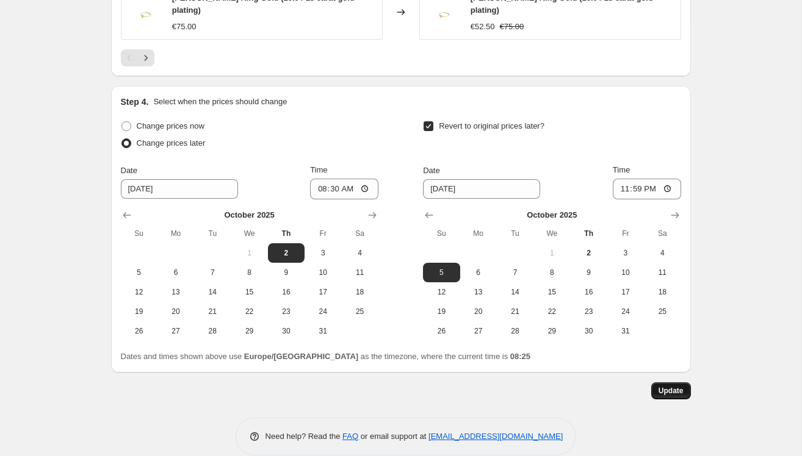
click at [674, 386] on span "Update" at bounding box center [670, 391] width 25 height 10
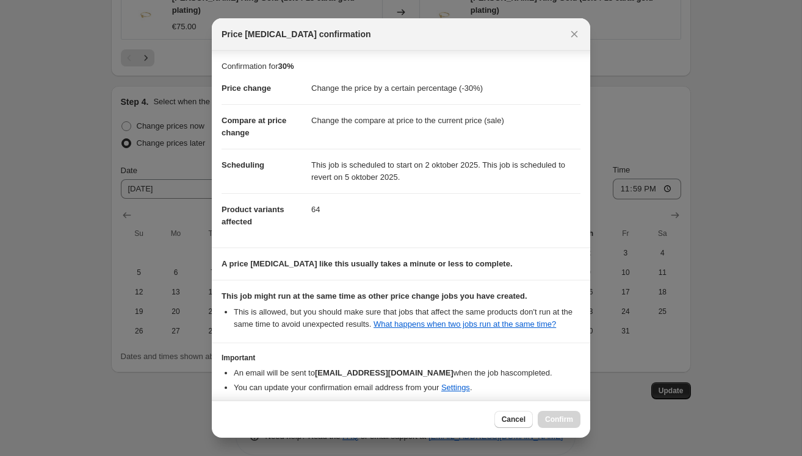
scroll to position [66, 0]
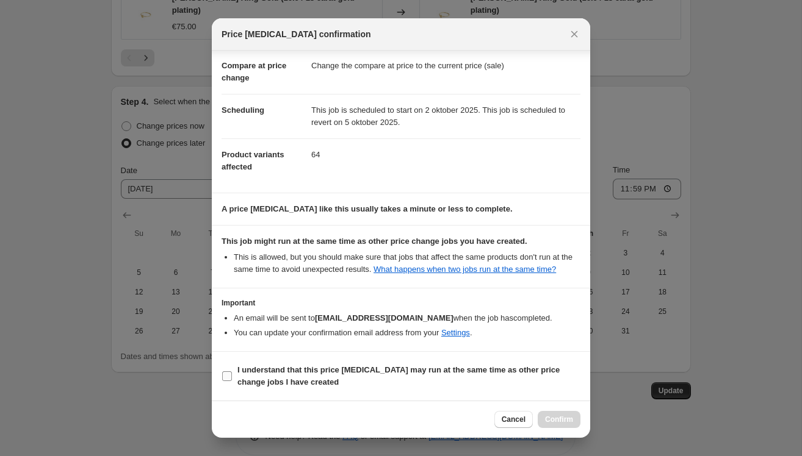
click at [229, 376] on input "I understand that this price change job may run at the same time as other price…" at bounding box center [227, 377] width 10 height 10
checkbox input "true"
click at [556, 420] on span "Confirm" at bounding box center [559, 420] width 28 height 10
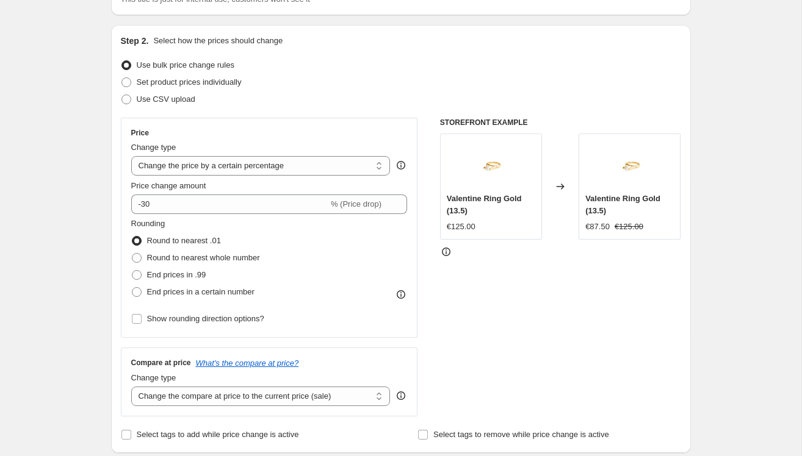
scroll to position [413, 0]
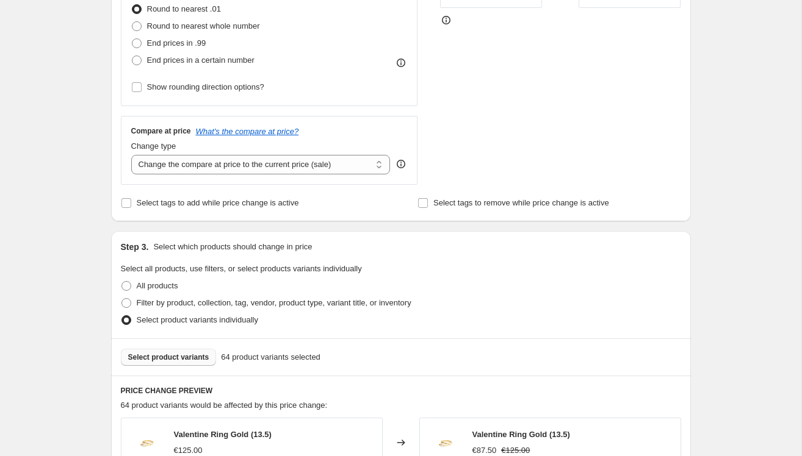
click at [170, 350] on button "Select product variants" at bounding box center [169, 357] width 96 height 17
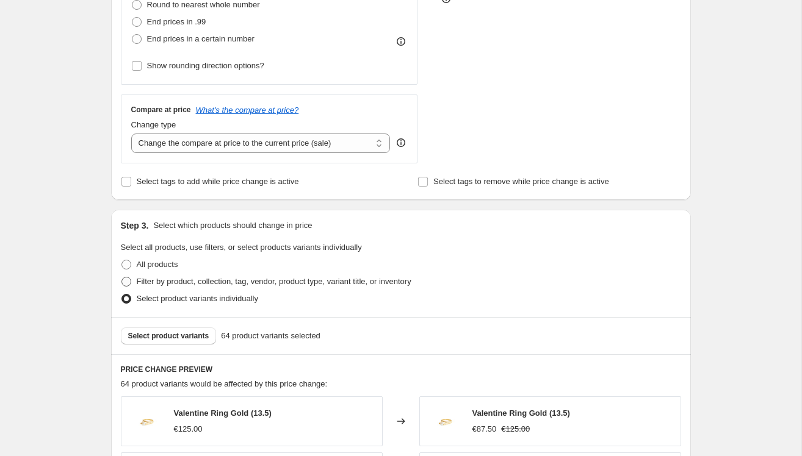
scroll to position [457, 0]
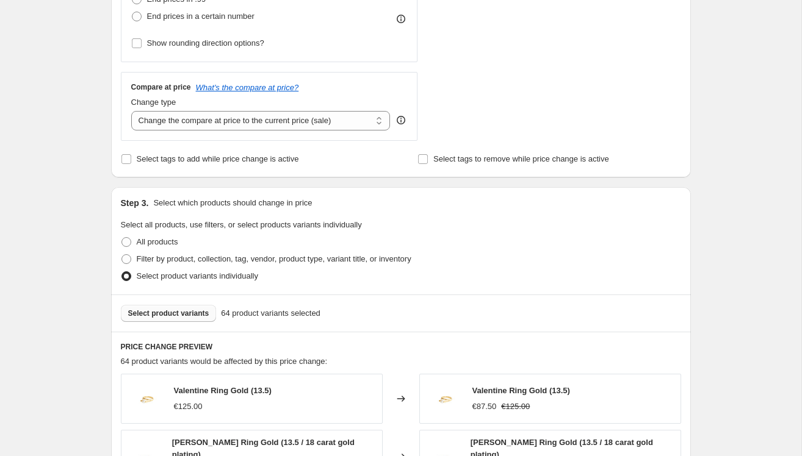
click at [172, 312] on span "Select product variants" at bounding box center [168, 314] width 81 height 10
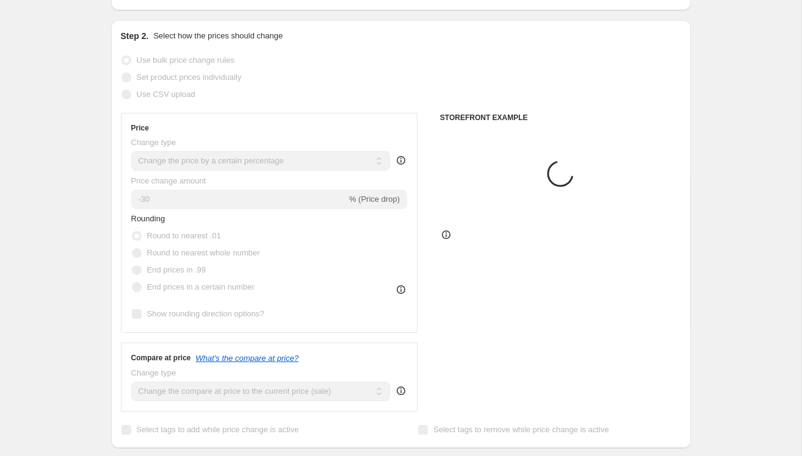
scroll to position [0, 0]
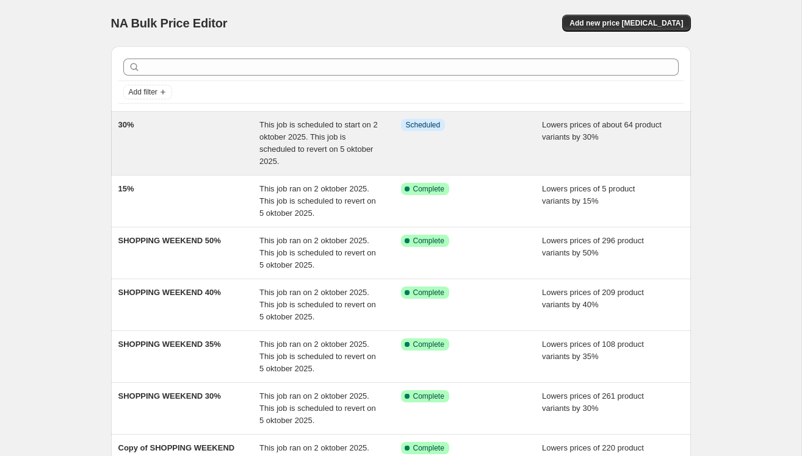
click at [210, 132] on div "30%" at bounding box center [189, 143] width 142 height 49
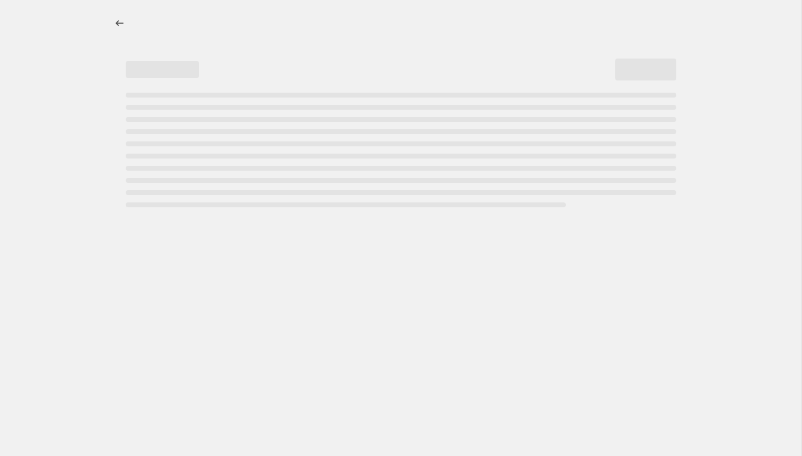
select select "percentage"
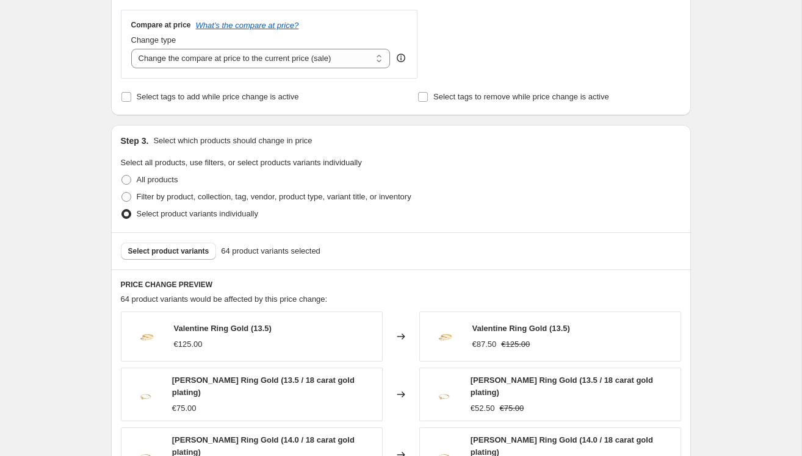
scroll to position [567, 0]
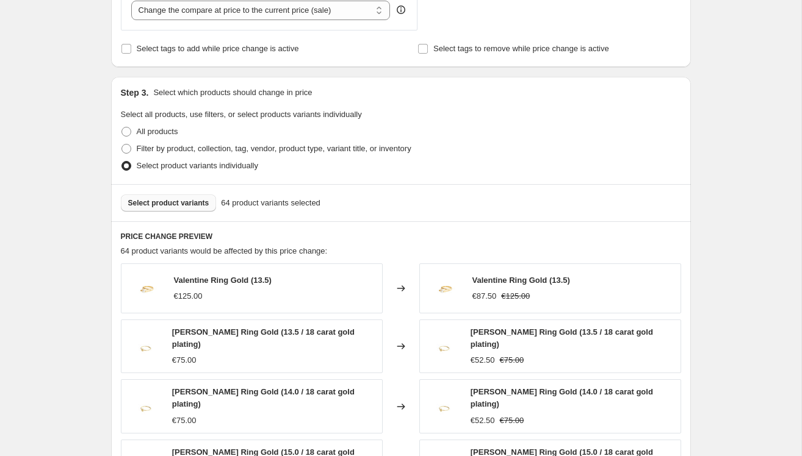
click at [184, 201] on span "Select product variants" at bounding box center [168, 203] width 81 height 10
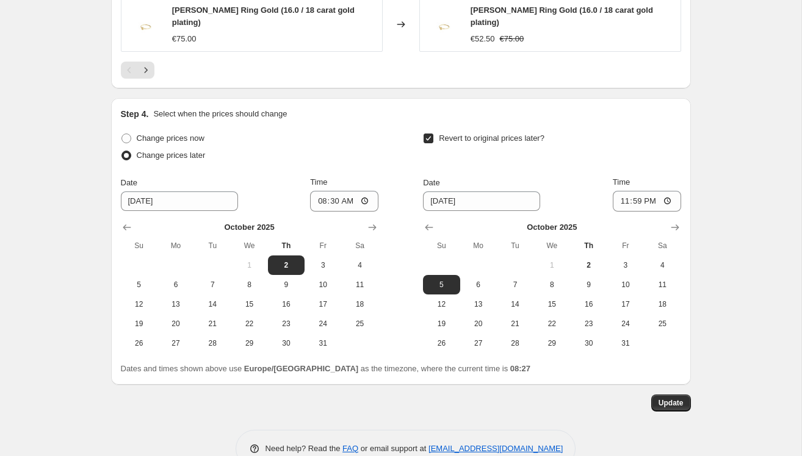
scroll to position [1082, 0]
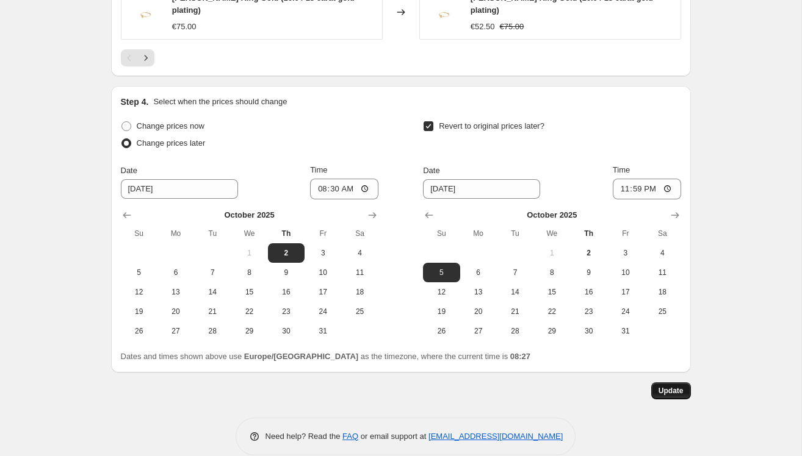
click at [666, 386] on span "Update" at bounding box center [670, 391] width 25 height 10
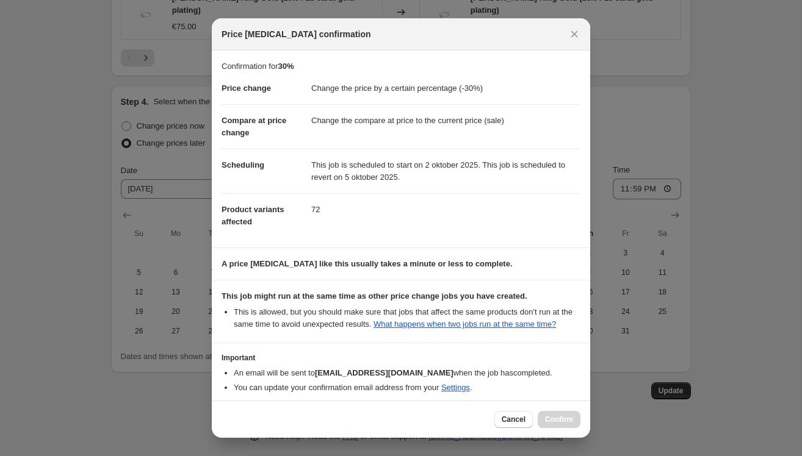
scroll to position [66, 0]
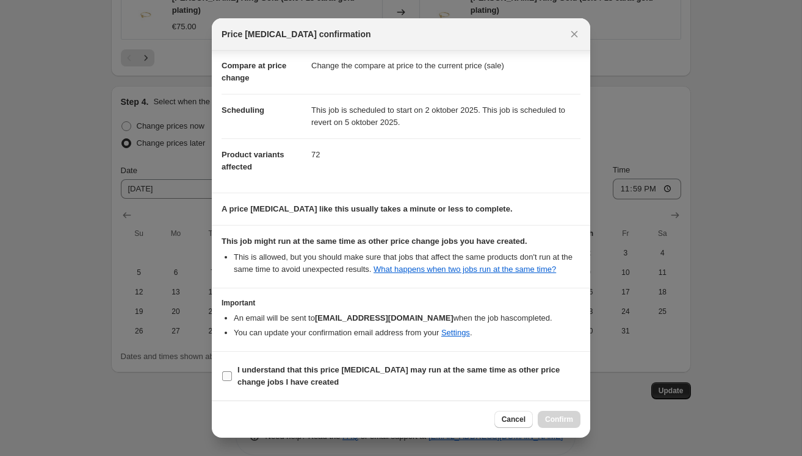
click at [239, 375] on b "I understand that this price change job may run at the same time as other price…" at bounding box center [398, 375] width 322 height 21
click at [232, 375] on input "I understand that this price change job may run at the same time as other price…" at bounding box center [227, 377] width 10 height 10
checkbox input "true"
click at [555, 420] on span "Confirm" at bounding box center [559, 420] width 28 height 10
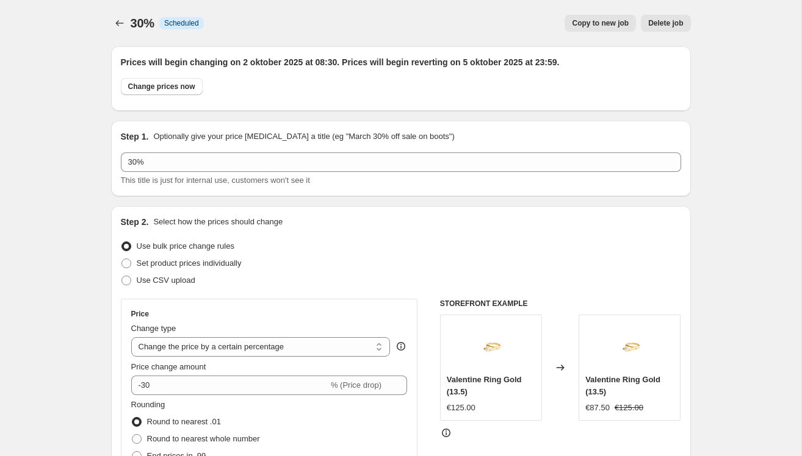
scroll to position [1082, 0]
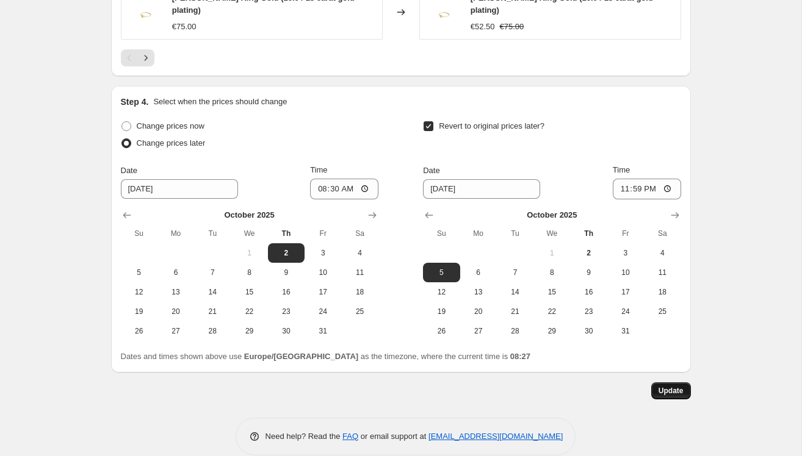
click at [667, 386] on span "Update" at bounding box center [670, 391] width 25 height 10
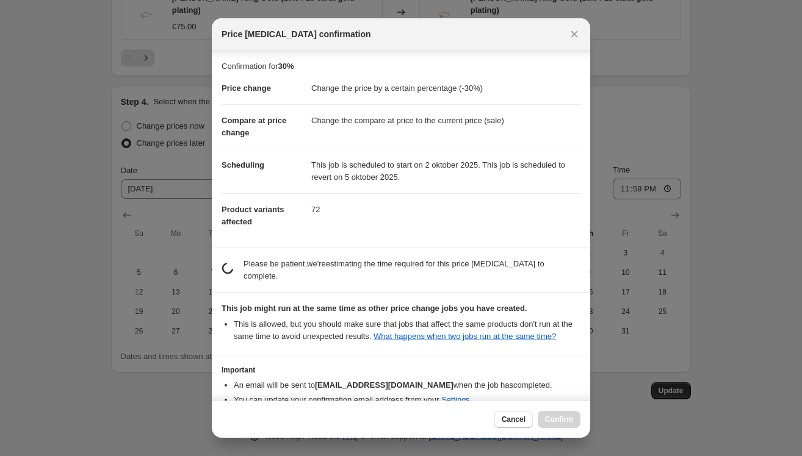
scroll to position [78, 0]
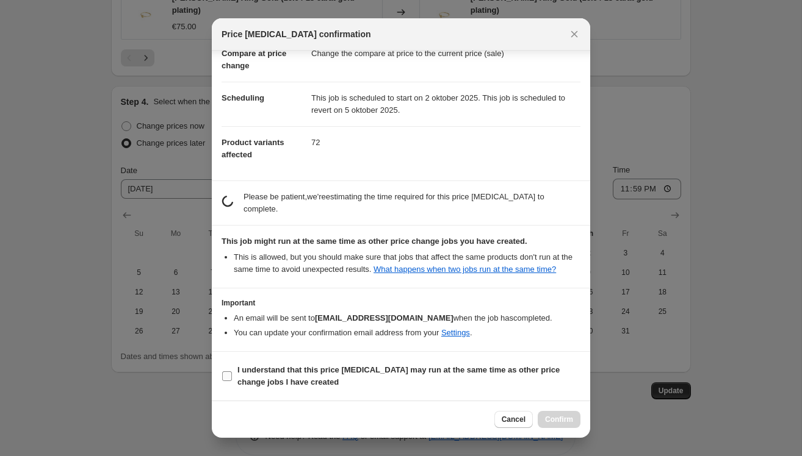
click at [246, 376] on span "I understand that this price change job may run at the same time as other price…" at bounding box center [408, 376] width 343 height 24
click at [232, 376] on input "I understand that this price change job may run at the same time as other price…" at bounding box center [227, 377] width 10 height 10
checkbox input "true"
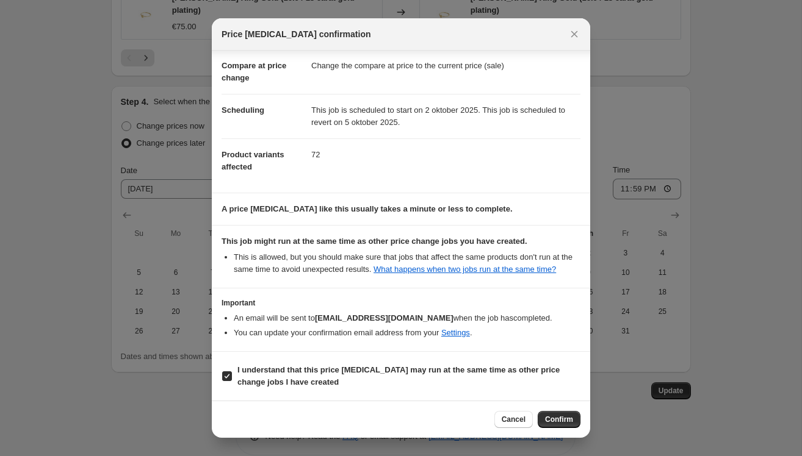
scroll to position [66, 0]
click at [569, 40] on button "Close" at bounding box center [574, 34] width 17 height 17
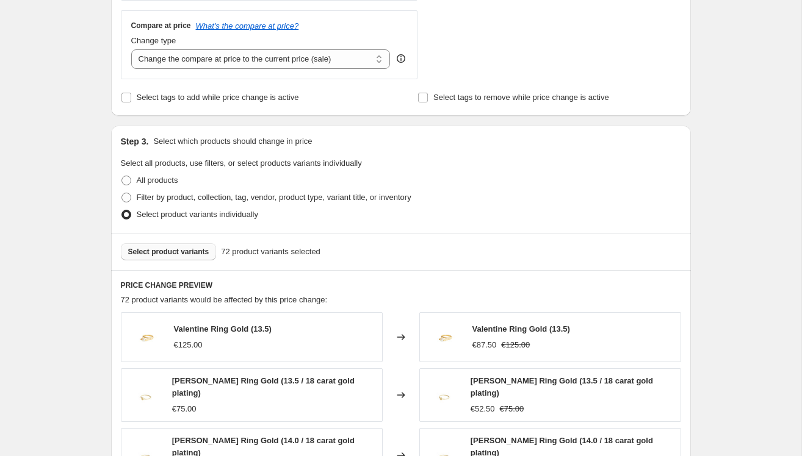
scroll to position [519, 0]
click at [188, 254] on span "Select product variants" at bounding box center [168, 252] width 81 height 10
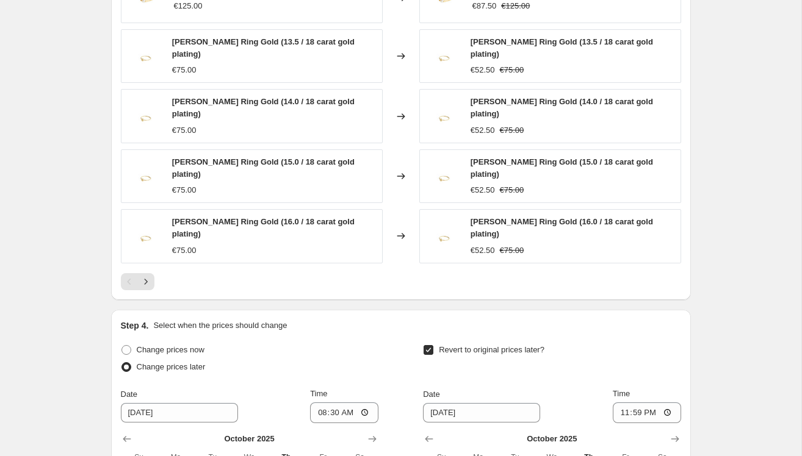
scroll to position [1082, 0]
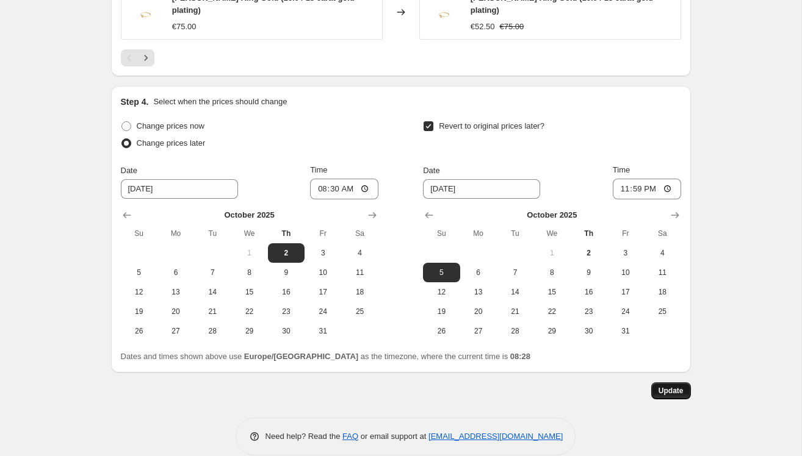
click at [666, 386] on span "Update" at bounding box center [670, 391] width 25 height 10
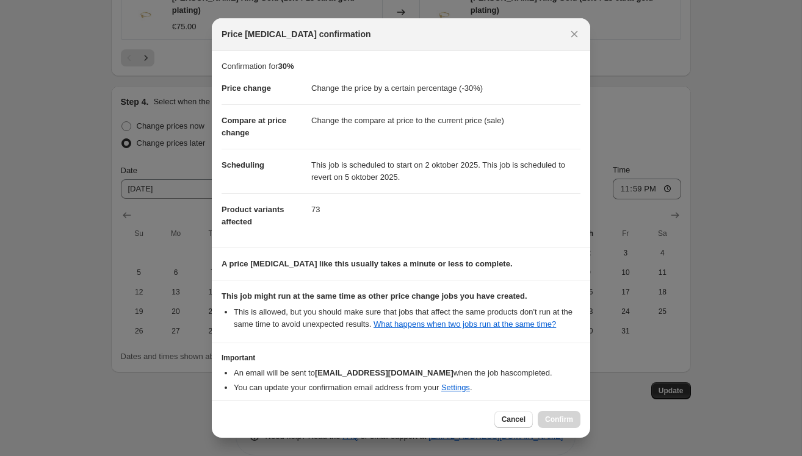
scroll to position [66, 0]
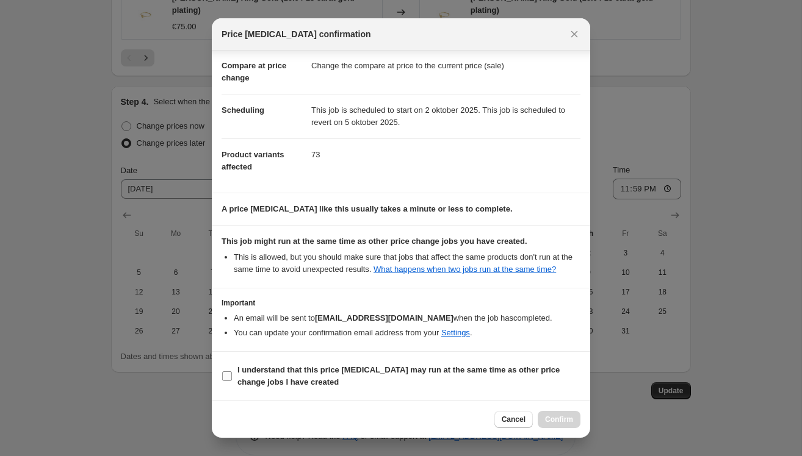
click at [234, 376] on label "I understand that this price change job may run at the same time as other price…" at bounding box center [400, 376] width 359 height 29
click at [232, 376] on input "I understand that this price change job may run at the same time as other price…" at bounding box center [227, 377] width 10 height 10
checkbox input "true"
click at [558, 421] on span "Confirm" at bounding box center [559, 420] width 28 height 10
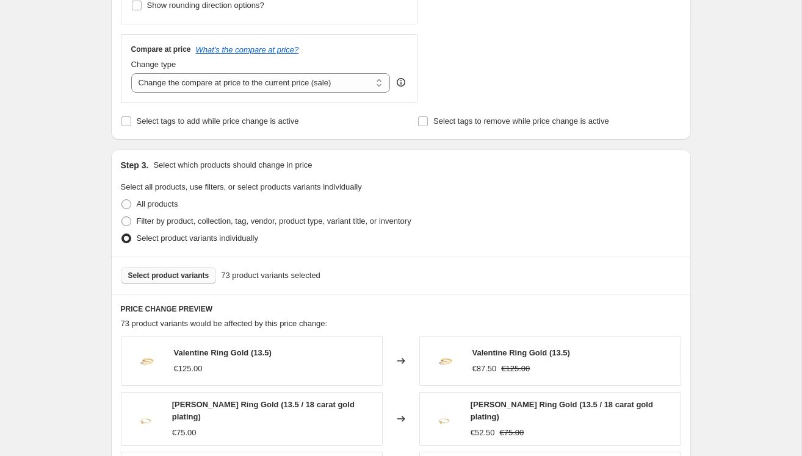
scroll to position [506, 0]
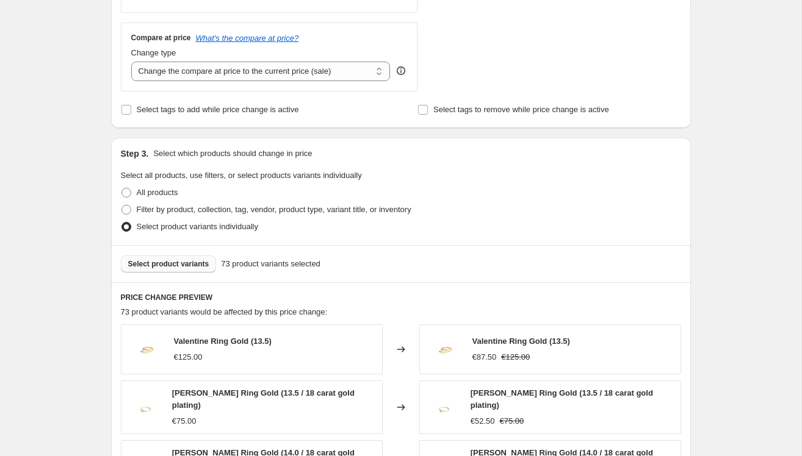
click at [165, 268] on button "Select product variants" at bounding box center [169, 264] width 96 height 17
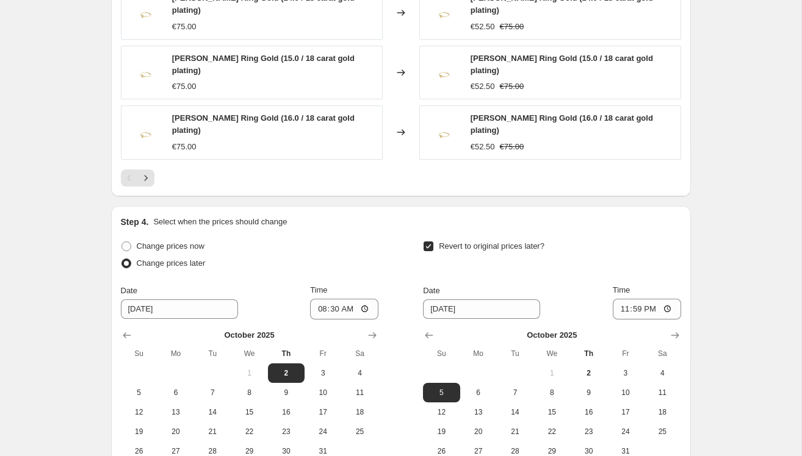
scroll to position [1082, 0]
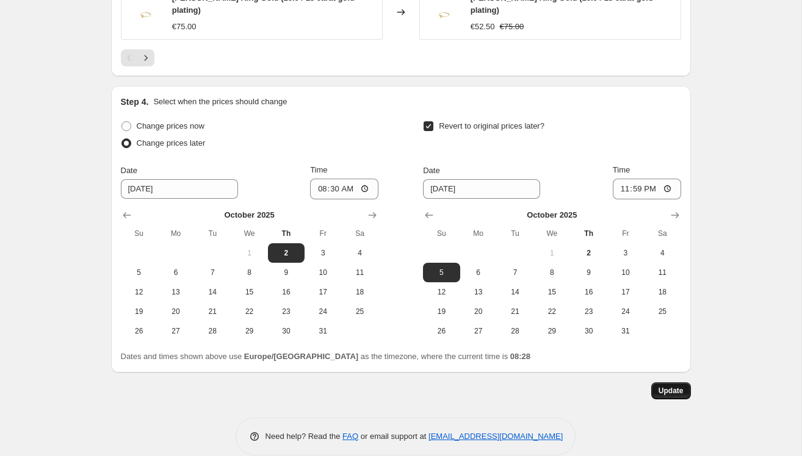
click at [672, 386] on span "Update" at bounding box center [670, 391] width 25 height 10
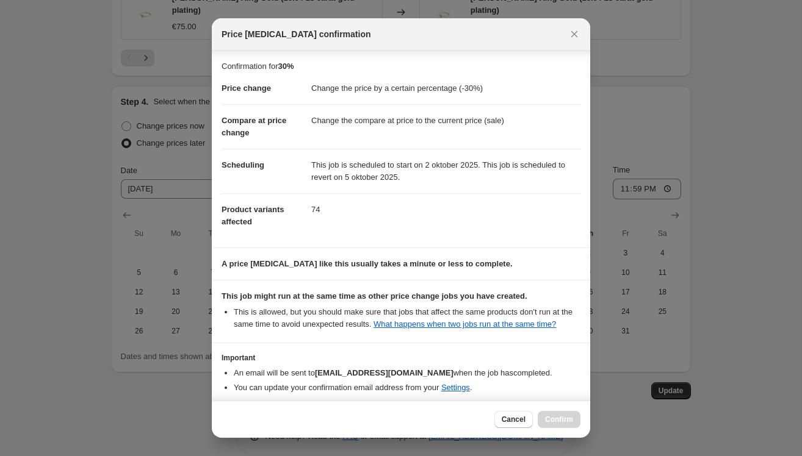
scroll to position [66, 0]
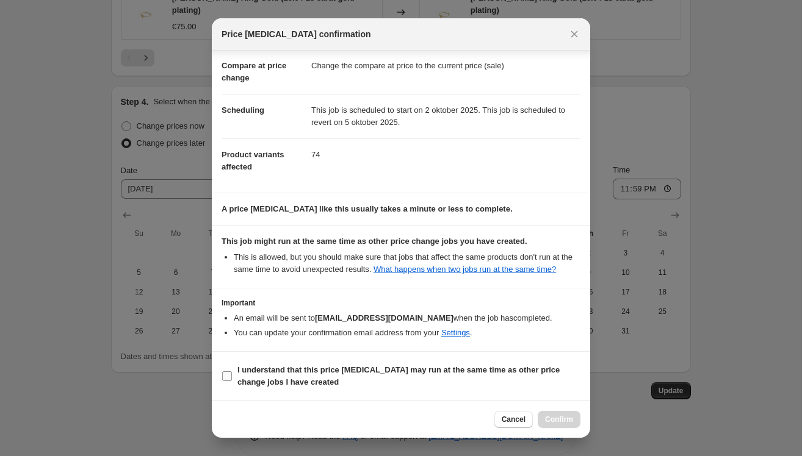
click at [237, 373] on b "I understand that this price change job may run at the same time as other price…" at bounding box center [398, 375] width 322 height 21
click at [232, 373] on input "I understand that this price change job may run at the same time as other price…" at bounding box center [227, 377] width 10 height 10
checkbox input "true"
click at [556, 416] on span "Confirm" at bounding box center [559, 420] width 28 height 10
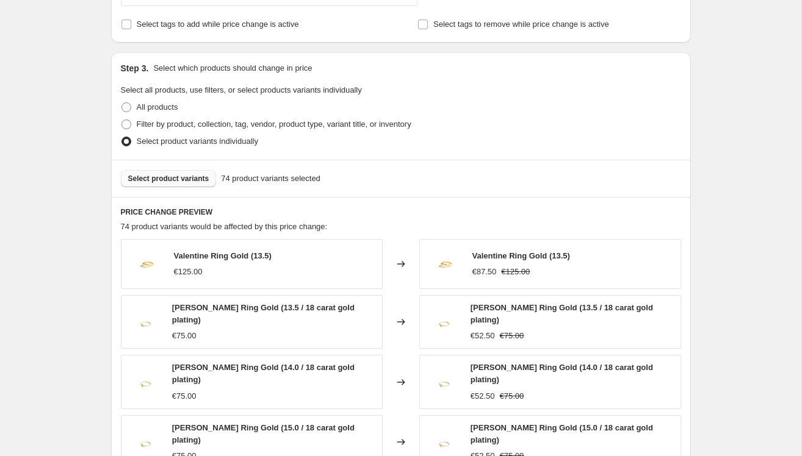
scroll to position [557, 0]
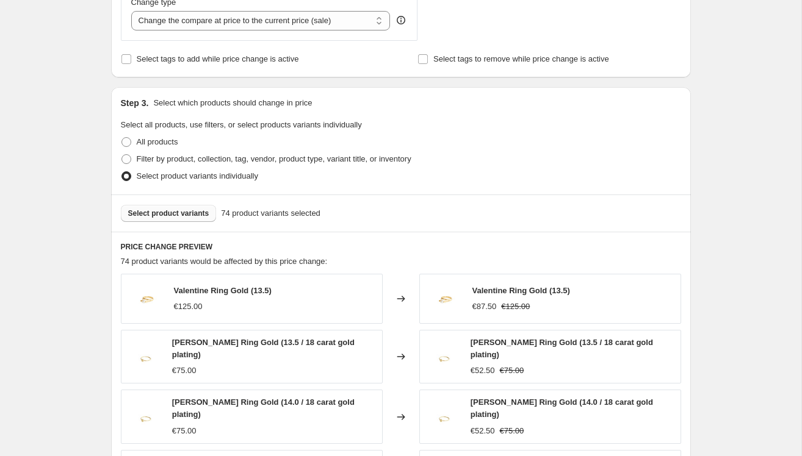
click at [185, 217] on button "Select product variants" at bounding box center [169, 213] width 96 height 17
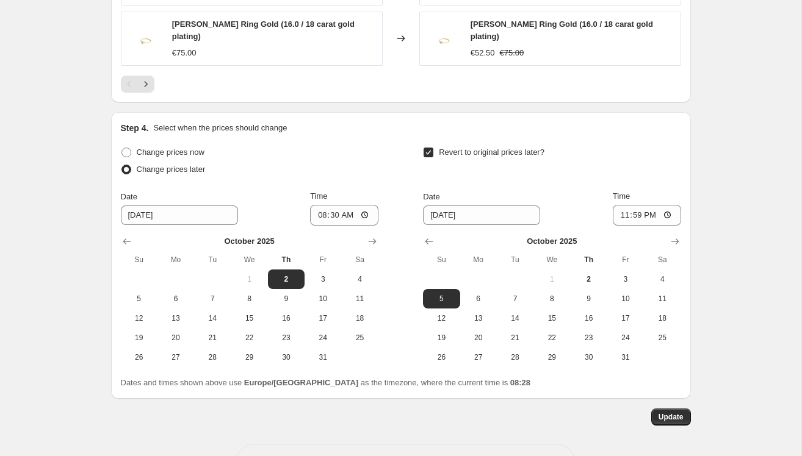
scroll to position [1082, 0]
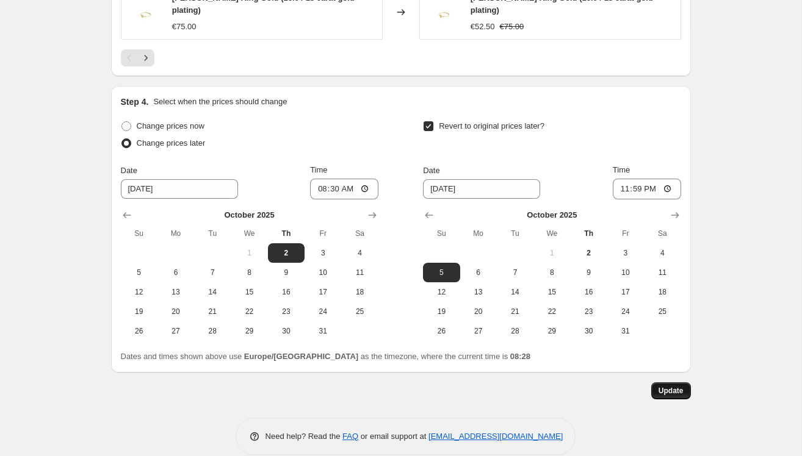
click at [670, 386] on span "Update" at bounding box center [670, 391] width 25 height 10
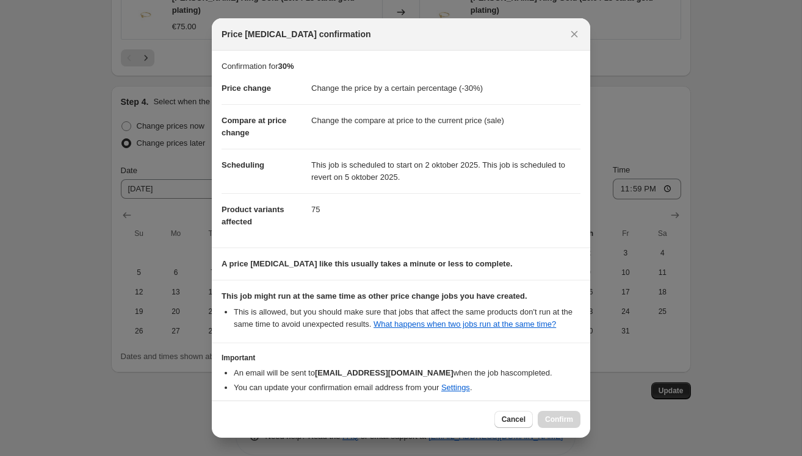
scroll to position [66, 0]
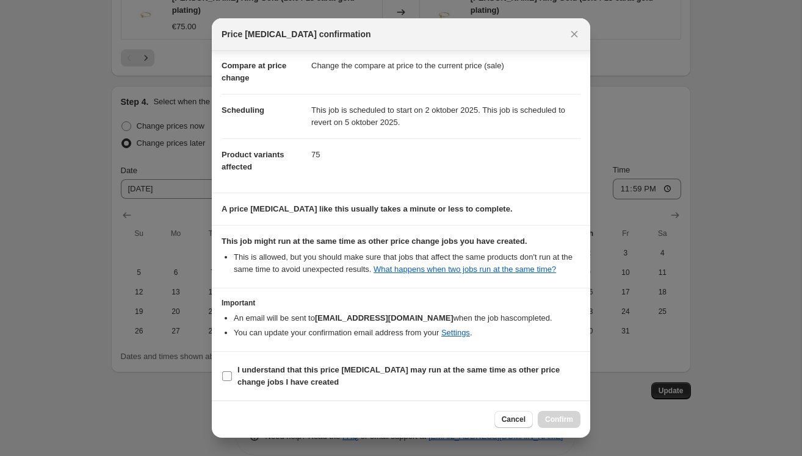
click at [297, 366] on b "I understand that this price change job may run at the same time as other price…" at bounding box center [398, 375] width 322 height 21
click at [232, 372] on input "I understand that this price change job may run at the same time as other price…" at bounding box center [227, 377] width 10 height 10
checkbox input "true"
click at [560, 417] on span "Confirm" at bounding box center [559, 420] width 28 height 10
